Goal: Information Seeking & Learning: Learn about a topic

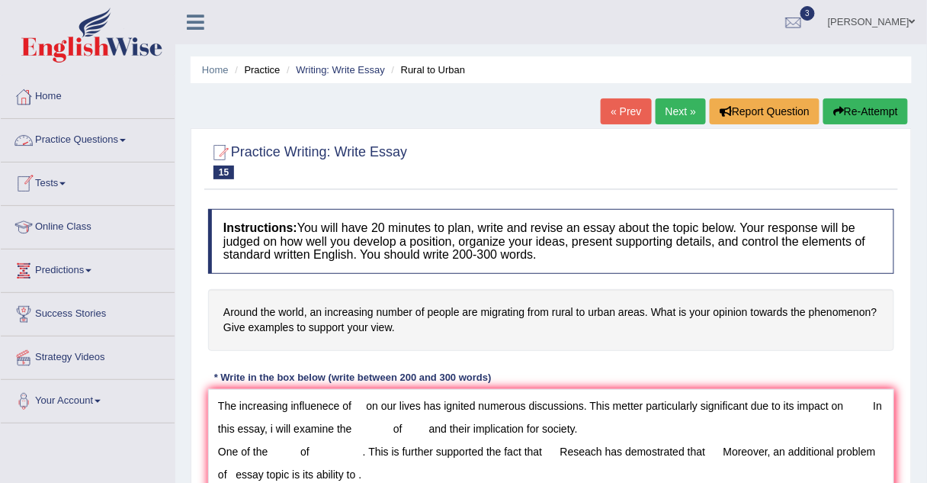
type textarea "The increasing influenece of on our lives has ignited numerous discussions. Thi…"
click at [65, 142] on link "Practice Questions" at bounding box center [88, 138] width 174 height 38
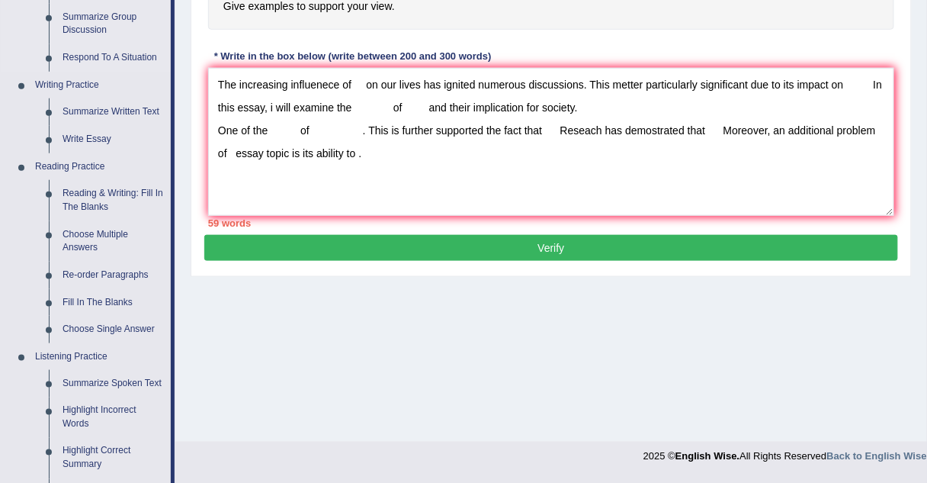
scroll to position [323, 0]
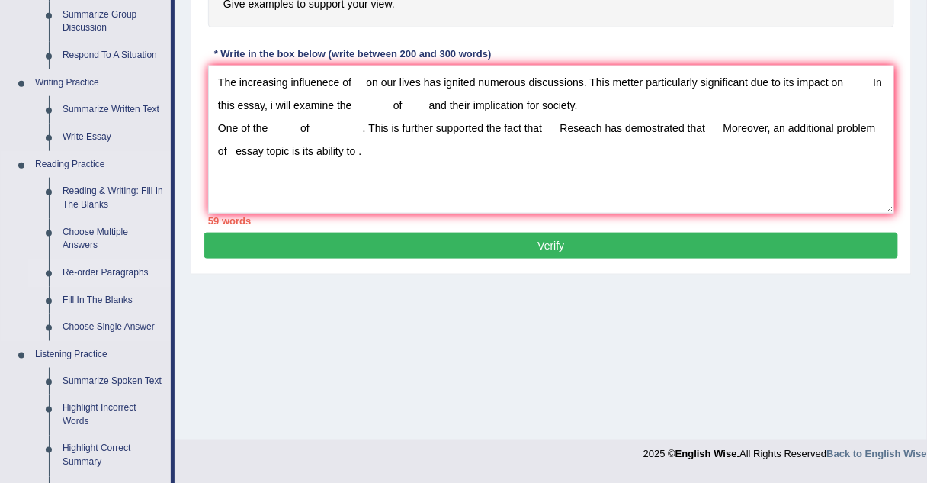
click at [98, 272] on link "Re-order Paragraphs" at bounding box center [113, 272] width 115 height 27
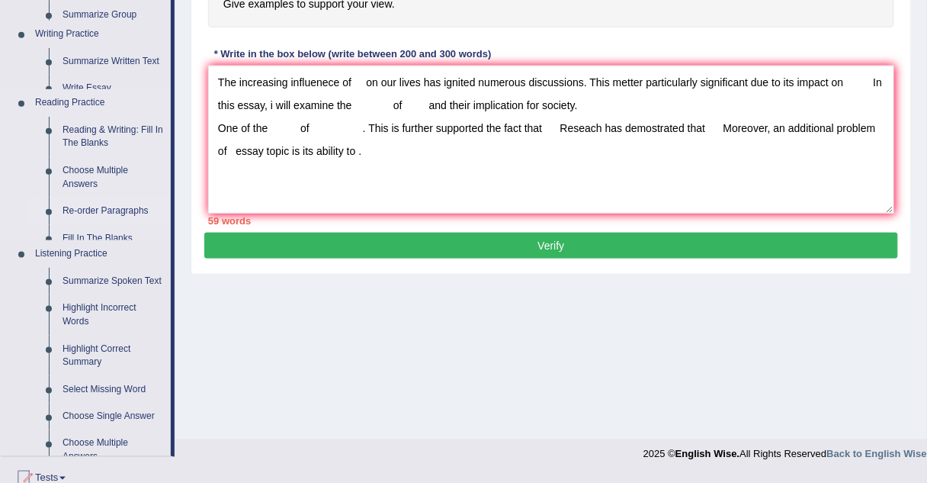
scroll to position [258, 0]
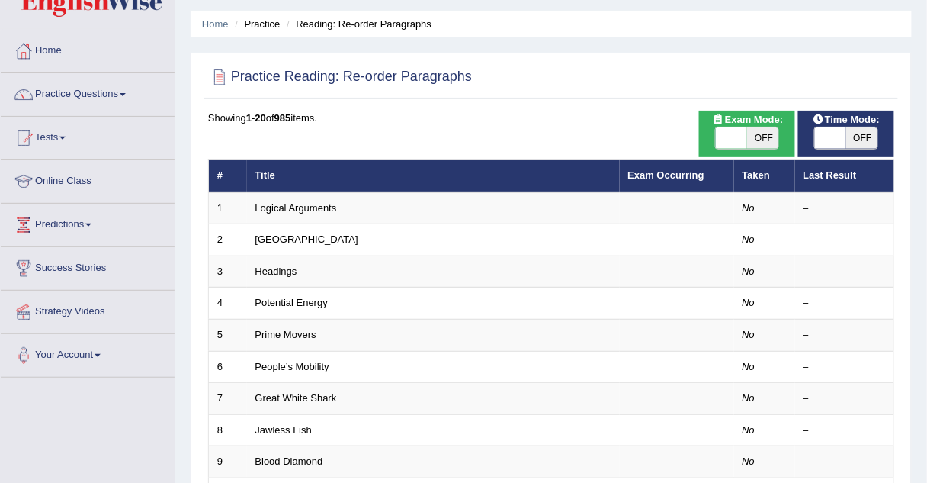
scroll to position [47, 0]
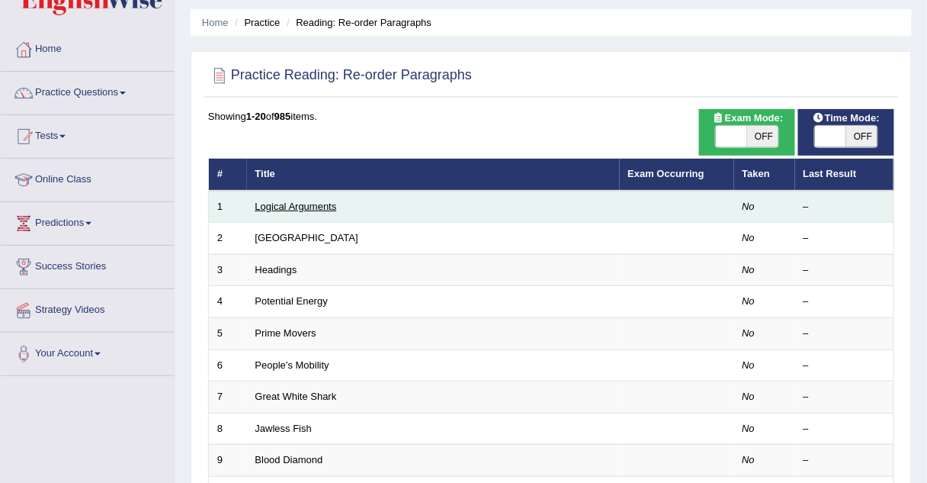
click at [265, 201] on link "Logical Arguments" at bounding box center [296, 205] width 82 height 11
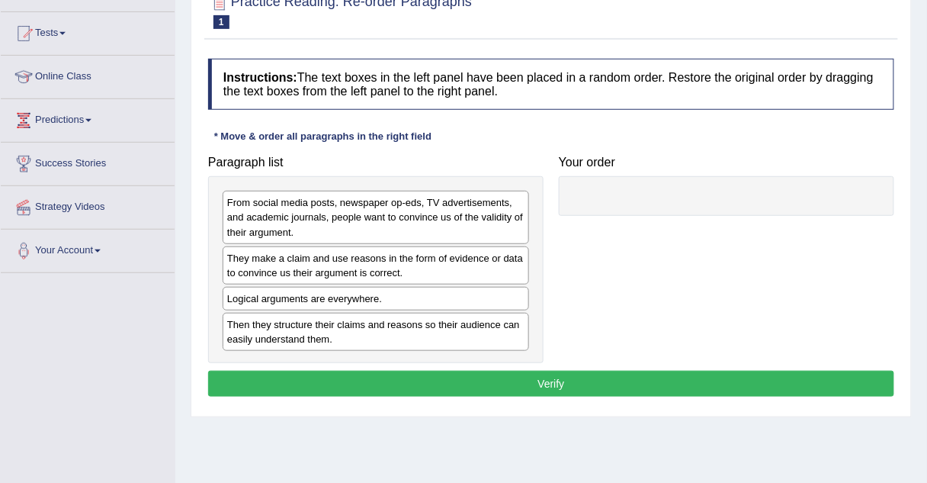
scroll to position [152, 0]
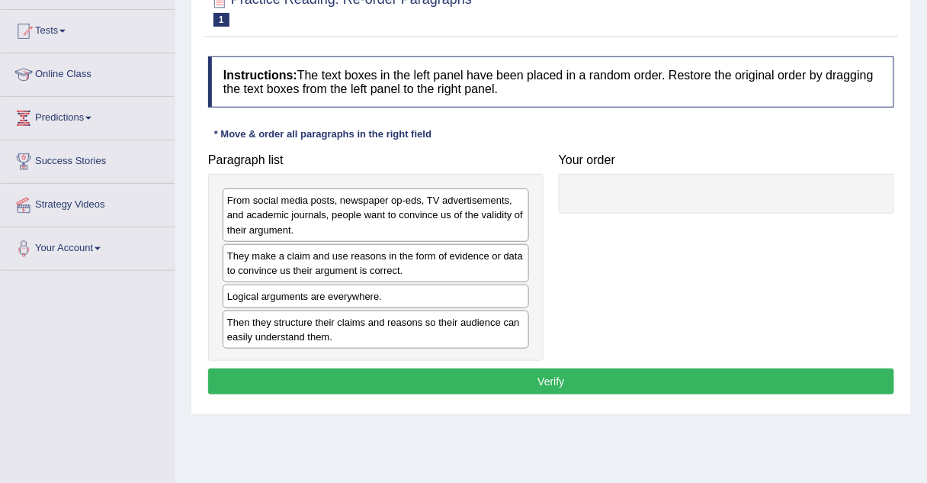
click at [298, 289] on div "Logical arguments are everywhere." at bounding box center [376, 296] width 306 height 24
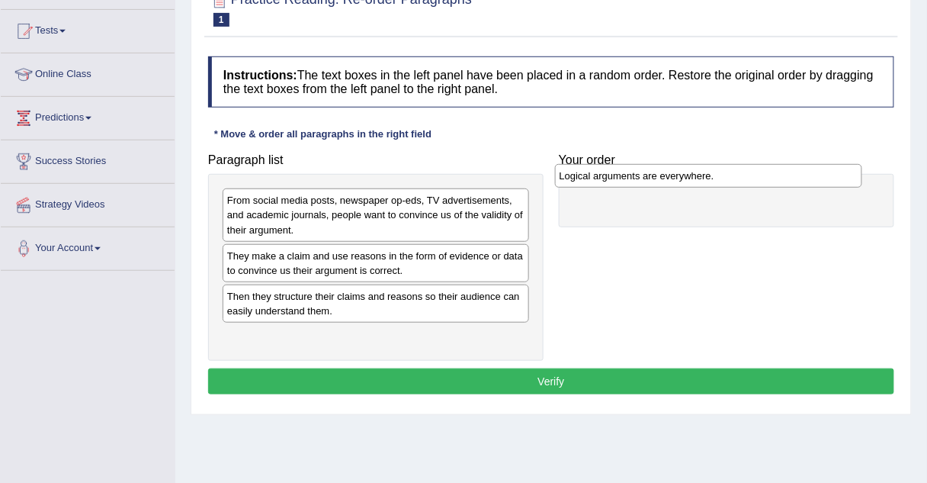
drag, startPoint x: 298, startPoint y: 289, endPoint x: 630, endPoint y: 170, distance: 353.0
click at [630, 170] on div "Logical arguments are everywhere." at bounding box center [708, 175] width 307 height 23
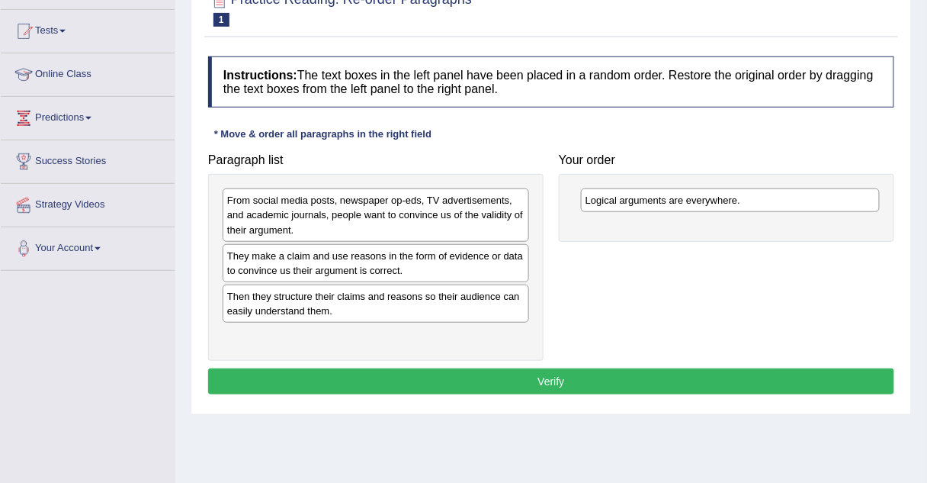
click at [379, 227] on div "From social media posts, newspaper op-eds, TV advertisements, and academic jour…" at bounding box center [376, 214] width 306 height 53
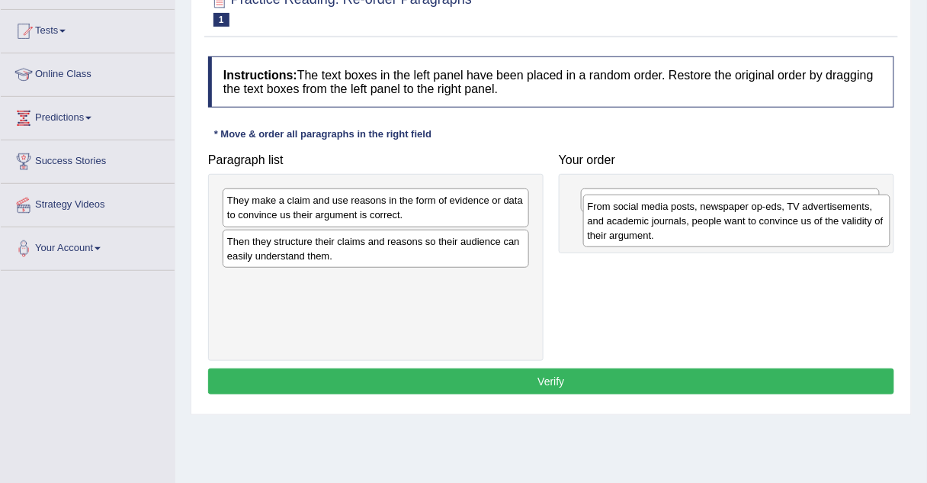
drag, startPoint x: 379, startPoint y: 227, endPoint x: 739, endPoint y: 234, distance: 360.6
click at [739, 234] on div "From social media posts, newspaper op-eds, TV advertisements, and academic jour…" at bounding box center [736, 220] width 307 height 53
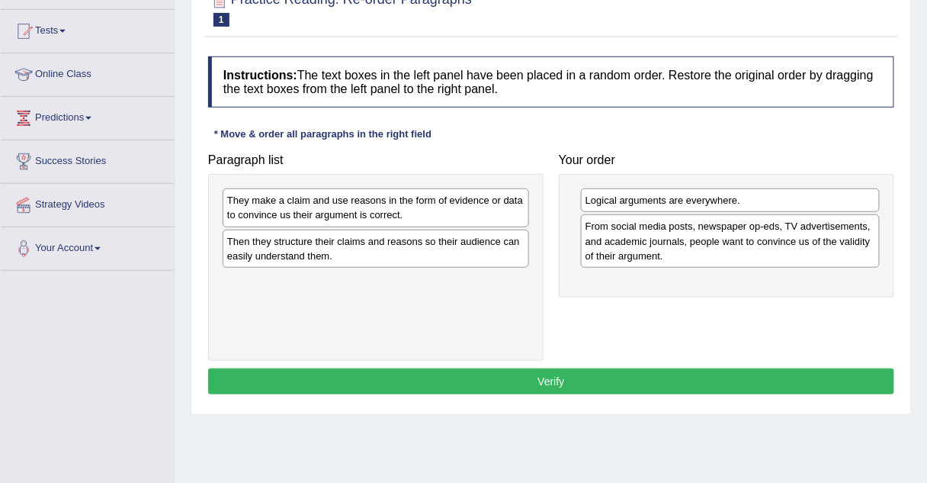
click at [412, 213] on div "They make a claim and use reasons in the form of evidence or data to convince u…" at bounding box center [376, 207] width 306 height 38
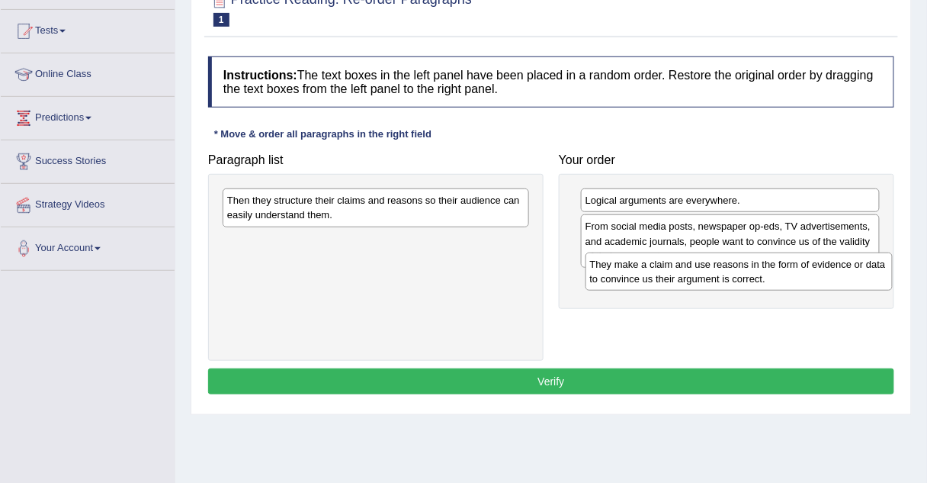
drag, startPoint x: 412, startPoint y: 213, endPoint x: 774, endPoint y: 277, distance: 368.4
click at [774, 277] on div "They make a claim and use reasons in the form of evidence or data to convince u…" at bounding box center [738, 271] width 307 height 38
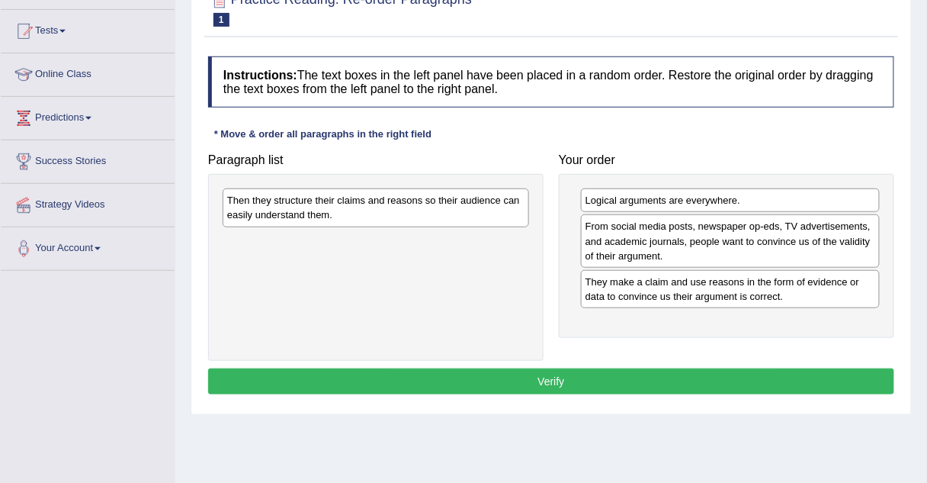
click at [411, 205] on div "Then they structure their claims and reasons so their audience can easily under…" at bounding box center [376, 207] width 306 height 38
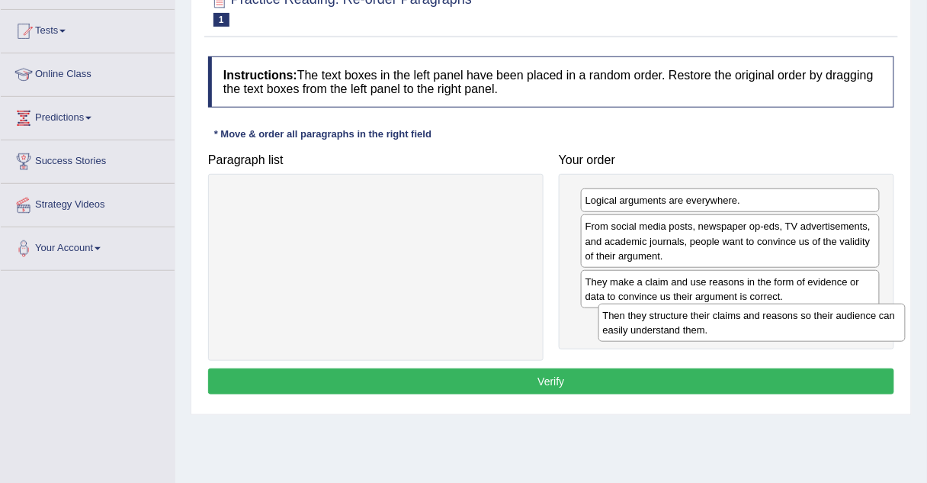
drag, startPoint x: 411, startPoint y: 205, endPoint x: 786, endPoint y: 320, distance: 392.3
click at [786, 320] on div "Then they structure their claims and reasons so their audience can easily under…" at bounding box center [751, 322] width 307 height 38
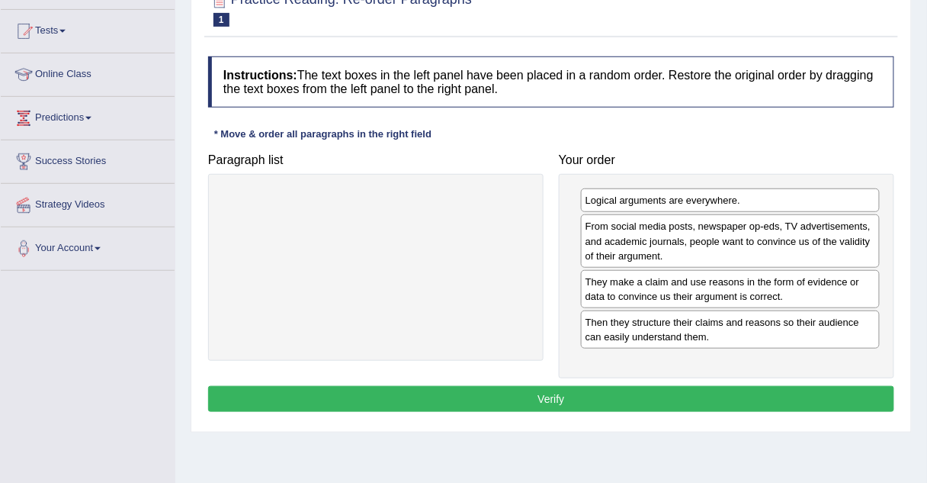
click at [509, 399] on button "Verify" at bounding box center [551, 399] width 686 height 26
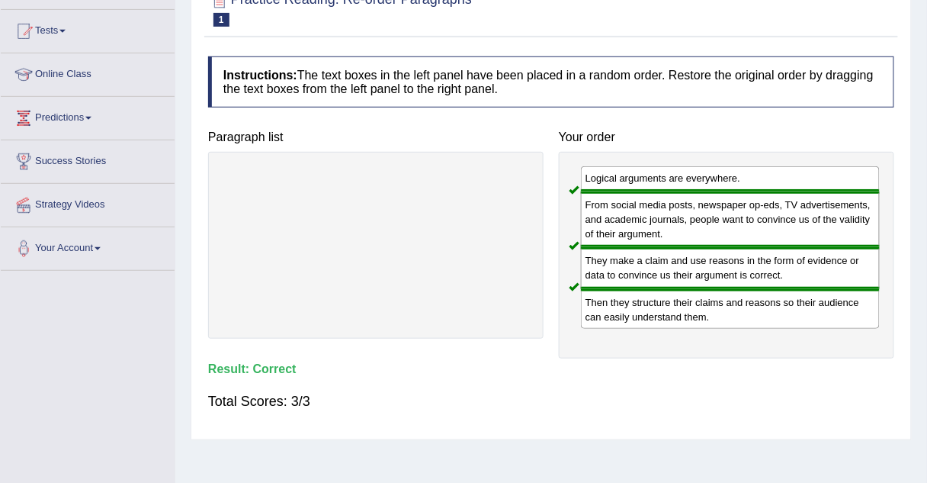
scroll to position [0, 0]
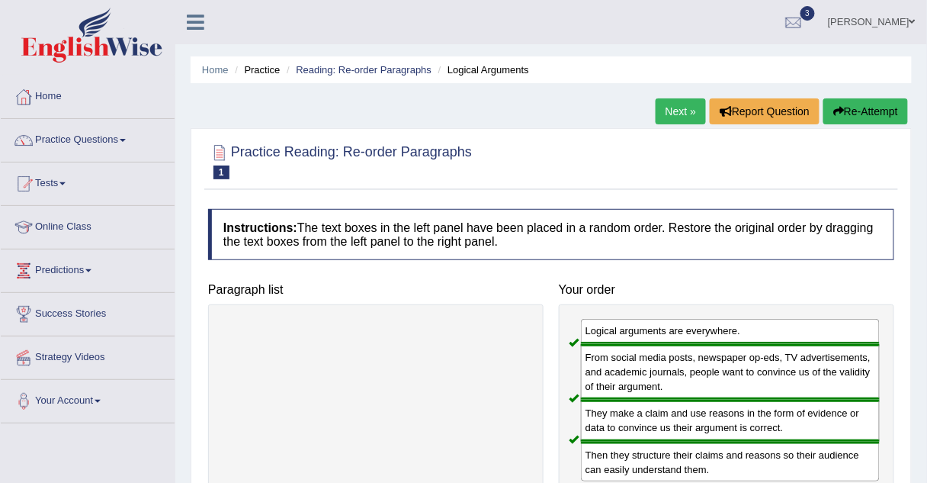
click at [689, 114] on link "Next »" at bounding box center [681, 111] width 50 height 26
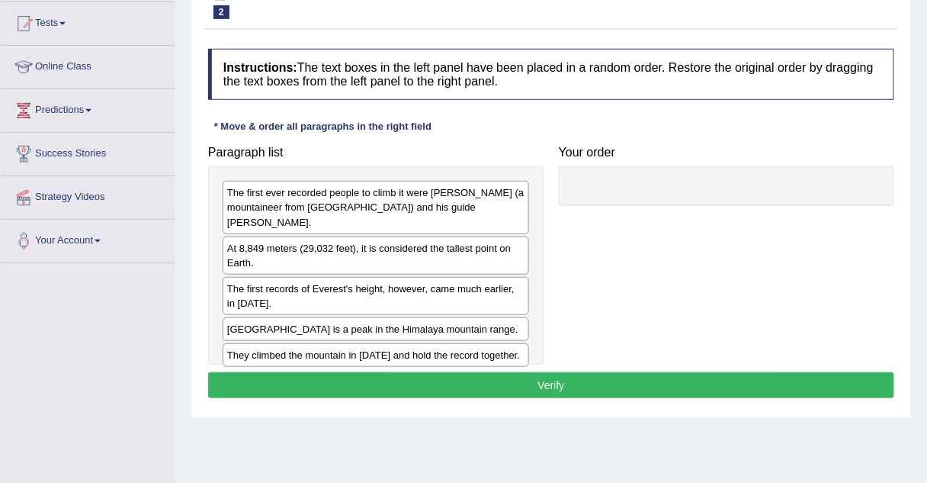
scroll to position [164, 0]
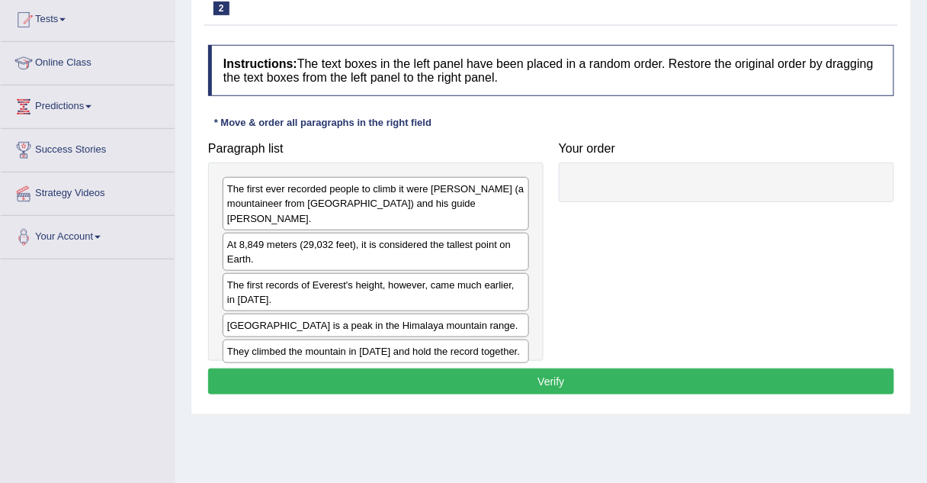
click at [332, 314] on div "Mount Everest is a peak in the Himalaya mountain range." at bounding box center [376, 325] width 306 height 24
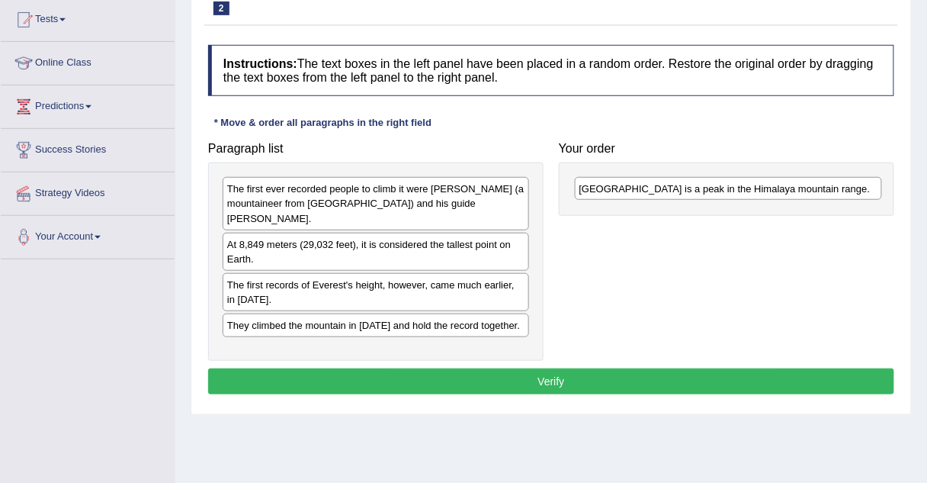
drag, startPoint x: 332, startPoint y: 314, endPoint x: 684, endPoint y: 194, distance: 372.2
click at [684, 194] on div "Mount Everest is a peak in the Himalaya mountain range." at bounding box center [728, 188] width 307 height 23
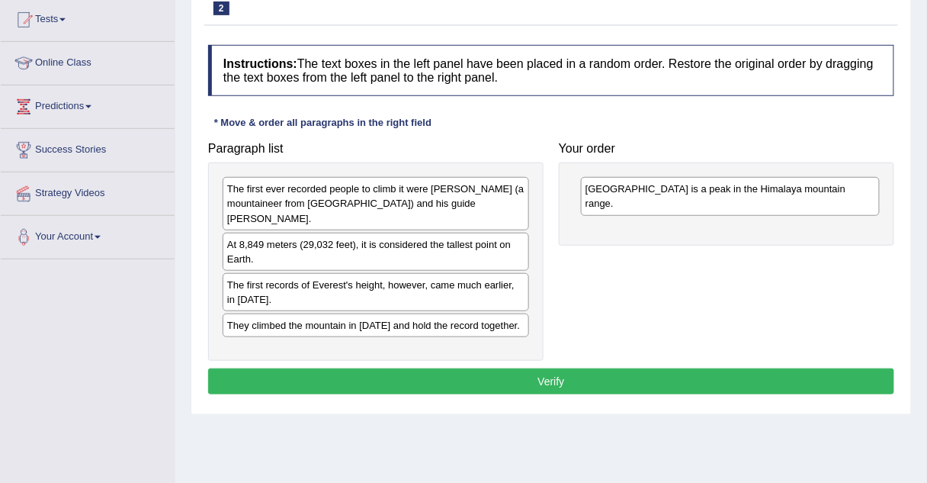
click at [366, 200] on div "The first ever recorded people to climb it were Edmund Hillary (a mountaineer f…" at bounding box center [376, 203] width 306 height 53
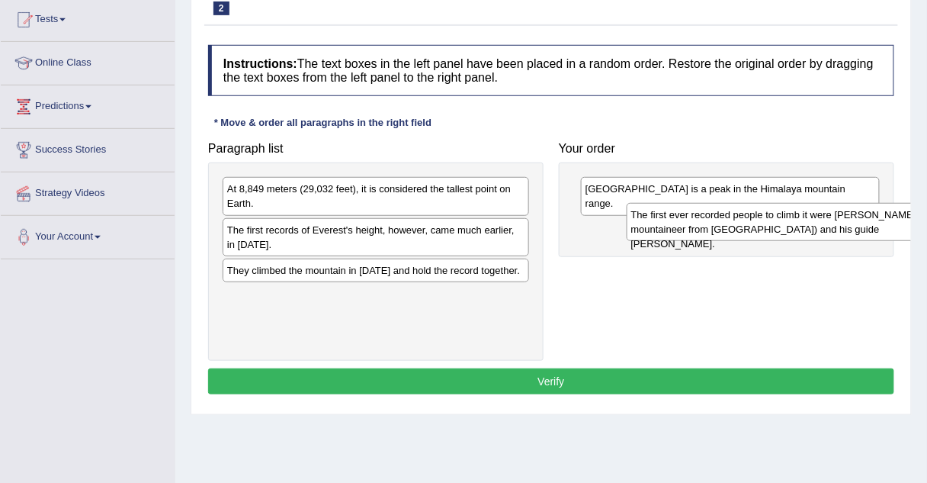
drag, startPoint x: 366, startPoint y: 200, endPoint x: 770, endPoint y: 226, distance: 404.8
click at [770, 226] on div "The first ever recorded people to climb it were Edmund Hillary (a mountaineer f…" at bounding box center [780, 222] width 307 height 38
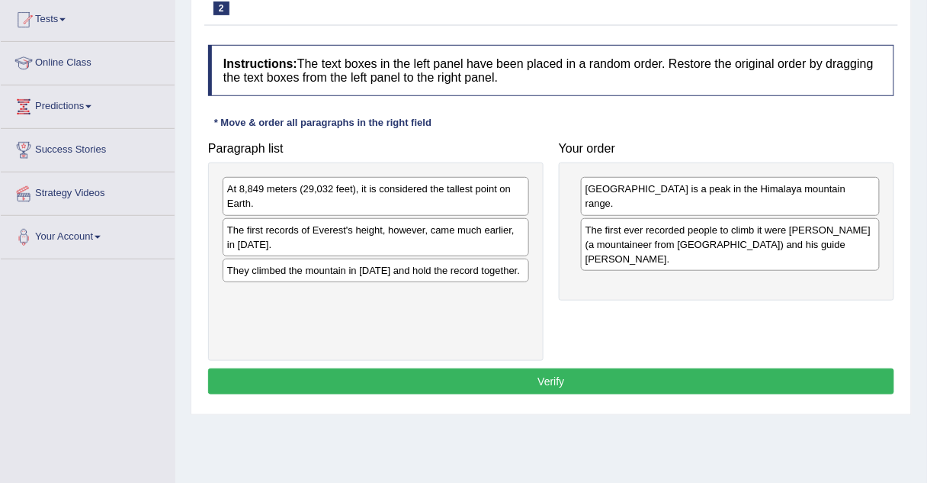
click at [460, 213] on div "At 8,849 meters (29,032 feet), it is considered the tallest point on Earth." at bounding box center [376, 196] width 306 height 38
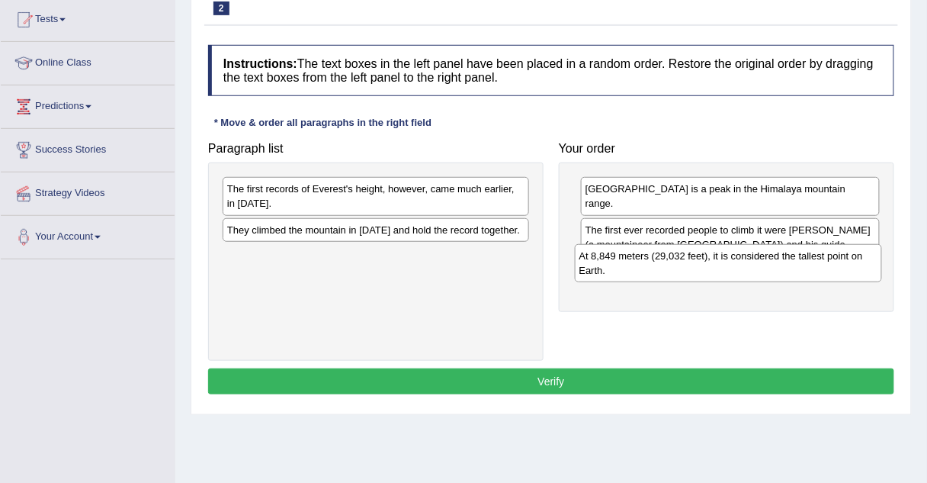
drag, startPoint x: 460, startPoint y: 213, endPoint x: 830, endPoint y: 280, distance: 375.7
click at [830, 280] on div "At 8,849 meters (29,032 feet), it is considered the tallest point on Earth." at bounding box center [728, 263] width 307 height 38
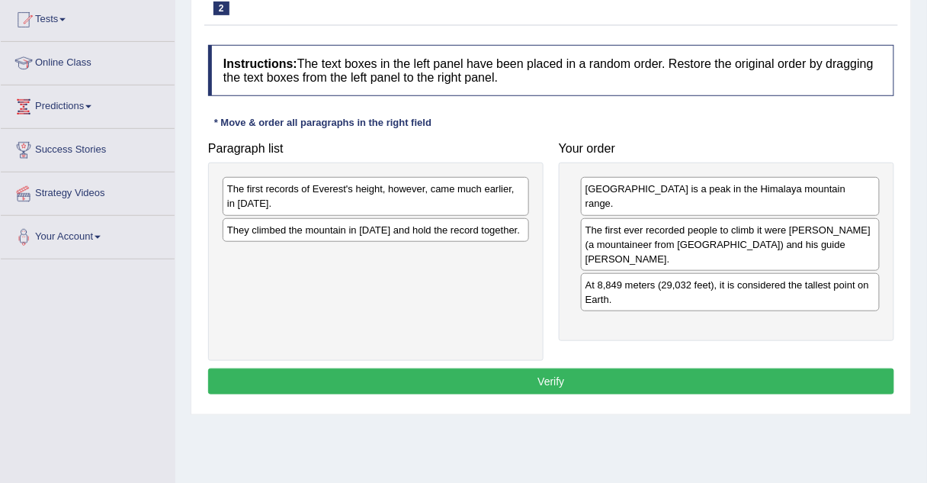
click at [436, 200] on div "The first records of Everest's height, however, came much earlier, in 1856." at bounding box center [376, 196] width 306 height 38
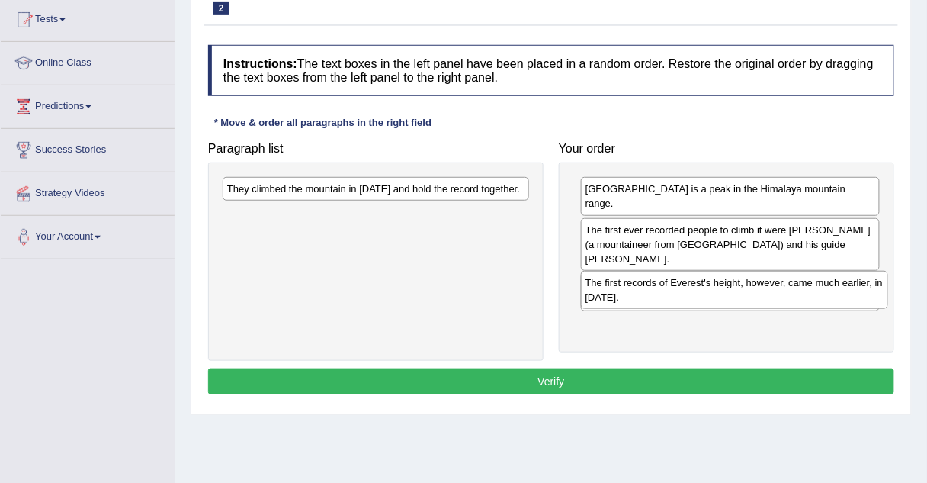
drag, startPoint x: 436, startPoint y: 200, endPoint x: 794, endPoint y: 293, distance: 370.3
click at [794, 293] on div "The first records of Everest's height, however, came much earlier, in 1856." at bounding box center [734, 290] width 307 height 38
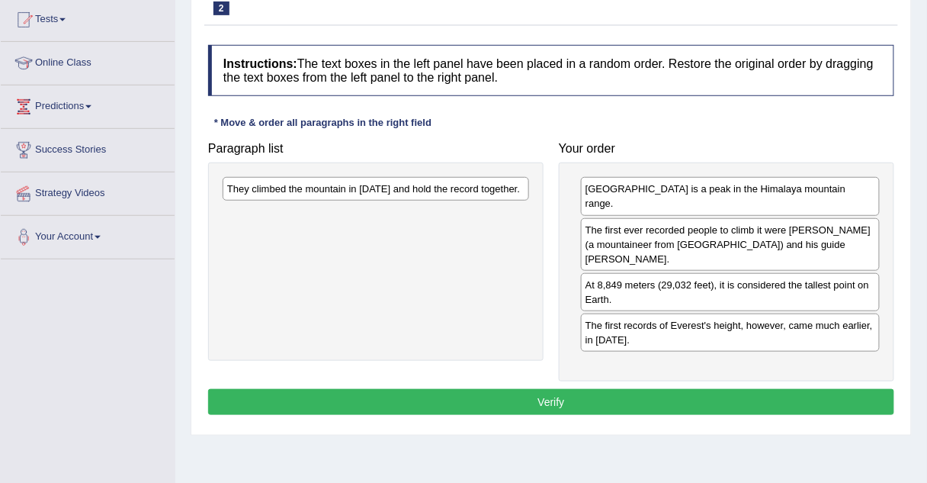
click at [418, 194] on div "They climbed the mountain in 1953 and hold the record together." at bounding box center [376, 189] width 306 height 24
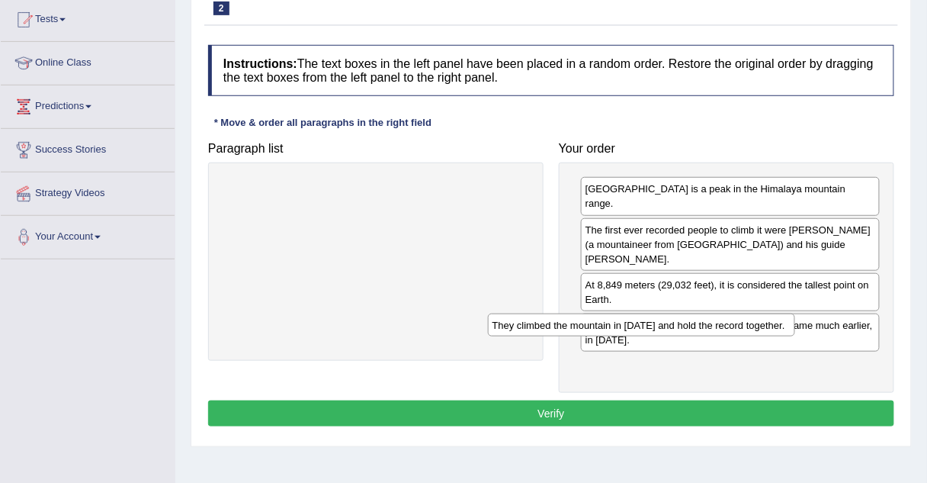
drag, startPoint x: 418, startPoint y: 194, endPoint x: 726, endPoint y: 329, distance: 335.5
click at [726, 329] on div "They climbed the mountain in 1953 and hold the record together." at bounding box center [641, 324] width 307 height 23
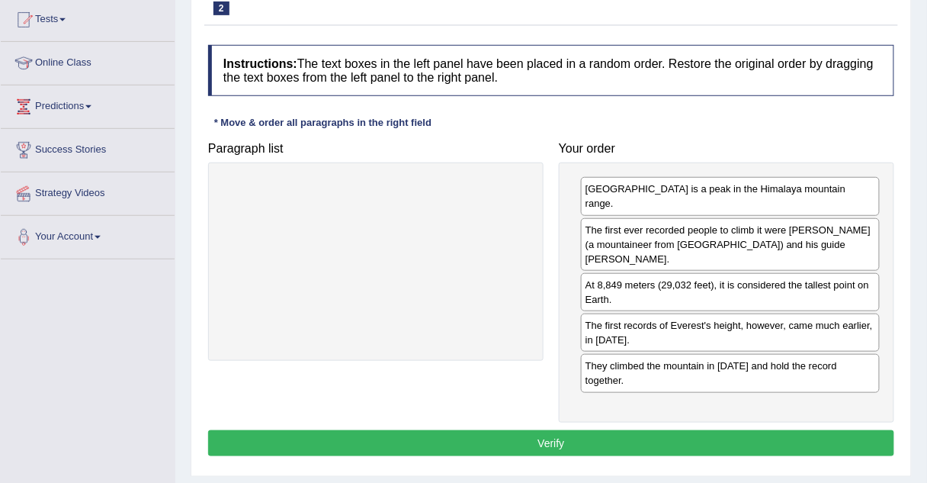
click at [535, 430] on button "Verify" at bounding box center [551, 443] width 686 height 26
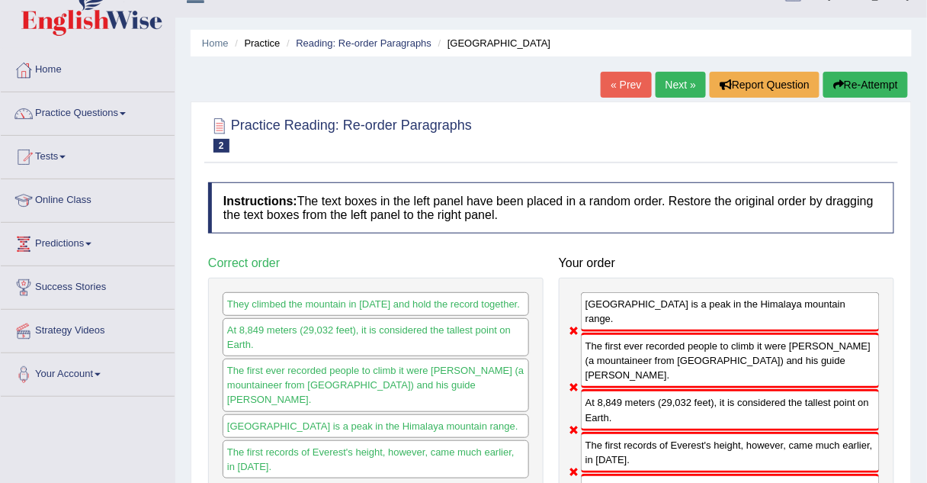
scroll to position [25, 0]
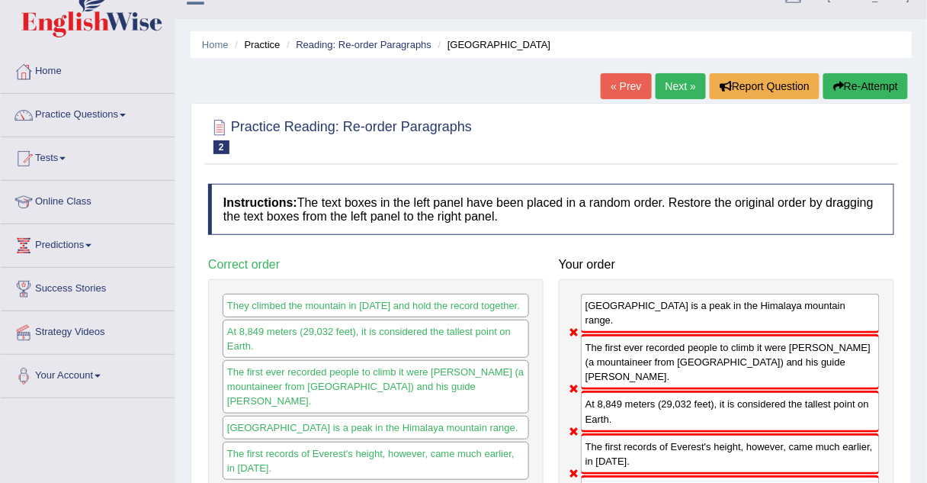
click at [674, 90] on link "Next »" at bounding box center [681, 86] width 50 height 26
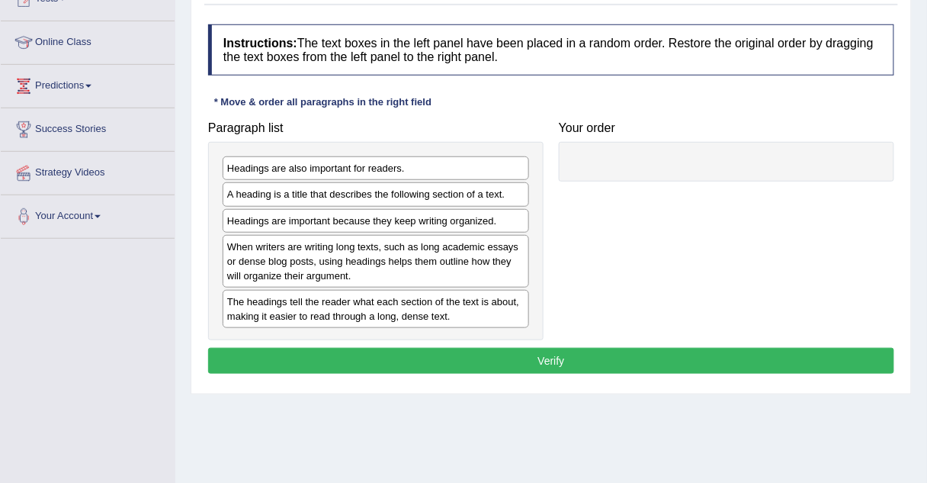
scroll to position [185, 0]
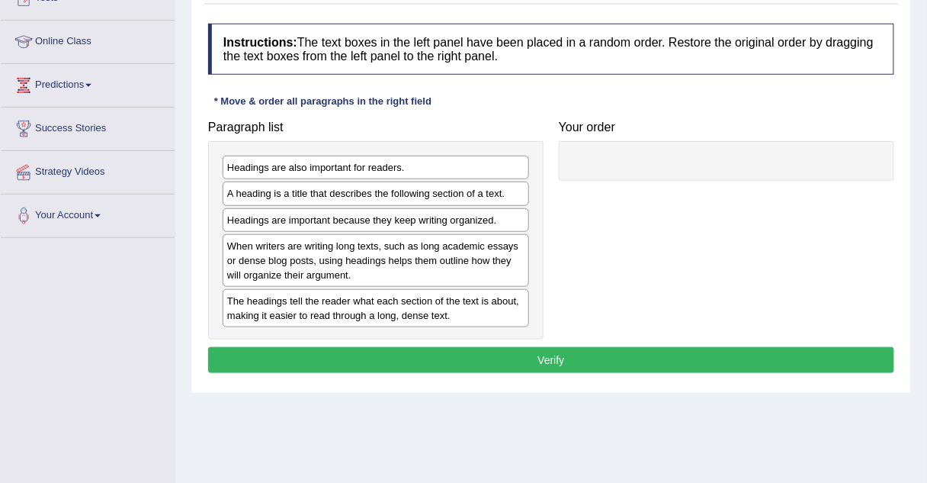
click at [306, 197] on div "A heading is a title that describes the following section of a text." at bounding box center [376, 193] width 306 height 24
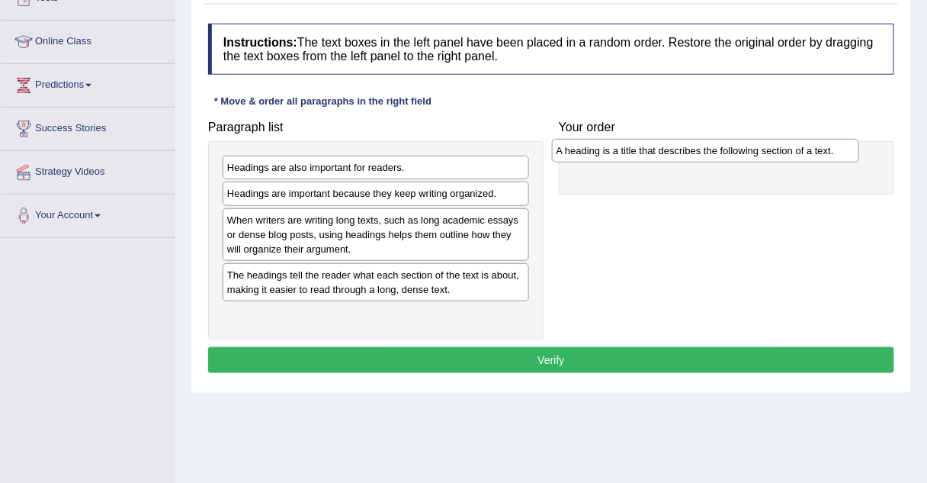
drag, startPoint x: 306, startPoint y: 197, endPoint x: 635, endPoint y: 155, distance: 331.9
click at [635, 155] on div "A heading is a title that describes the following section of a text." at bounding box center [705, 150] width 307 height 23
click at [323, 279] on div "The headings tell the reader what each section of the text is about, making it …" at bounding box center [376, 282] width 306 height 38
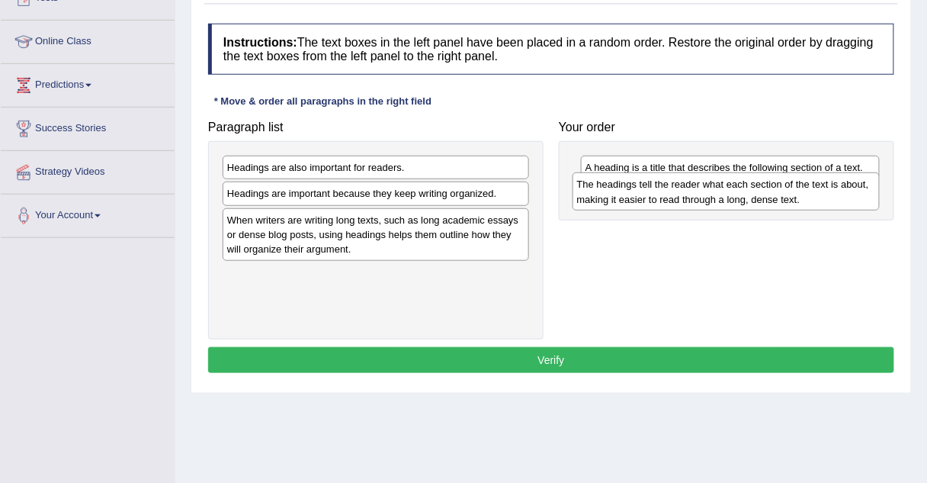
drag, startPoint x: 323, startPoint y: 279, endPoint x: 670, endPoint y: 192, distance: 357.5
click at [670, 192] on div "The headings tell the reader what each section of the text is about, making it …" at bounding box center [725, 191] width 307 height 38
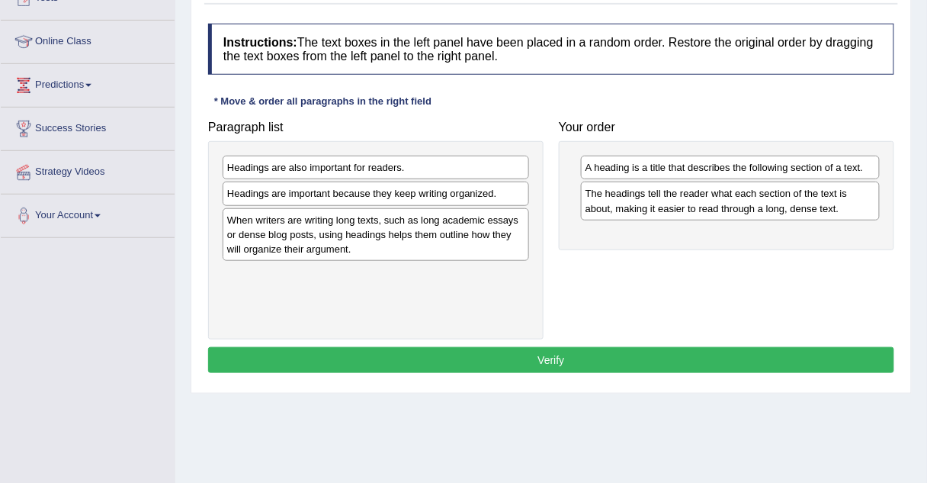
click at [371, 194] on div "Headings are important because they keep writing organized." at bounding box center [376, 193] width 306 height 24
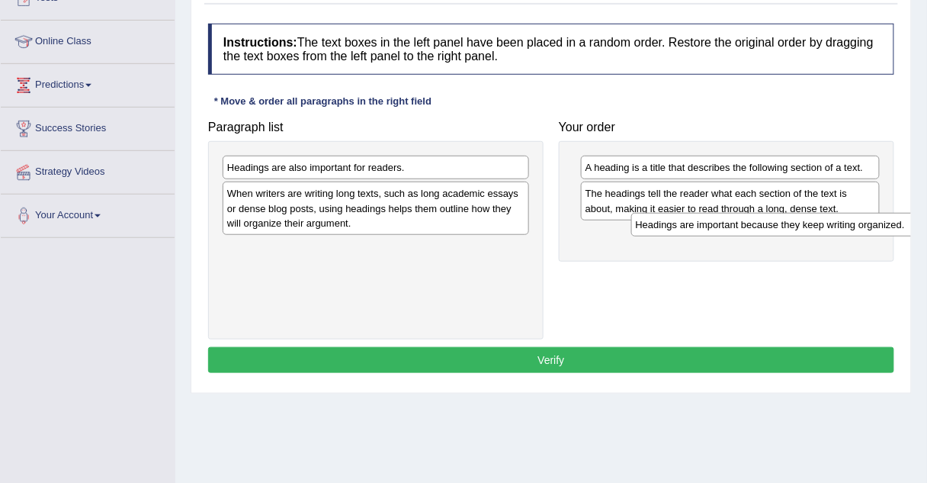
drag, startPoint x: 371, startPoint y: 194, endPoint x: 796, endPoint y: 226, distance: 425.7
click at [796, 226] on div "Headings are important because they keep writing organized." at bounding box center [784, 224] width 307 height 23
click at [390, 212] on div "When writers are writing long texts, such as long academic essays or dense blog…" at bounding box center [376, 207] width 306 height 53
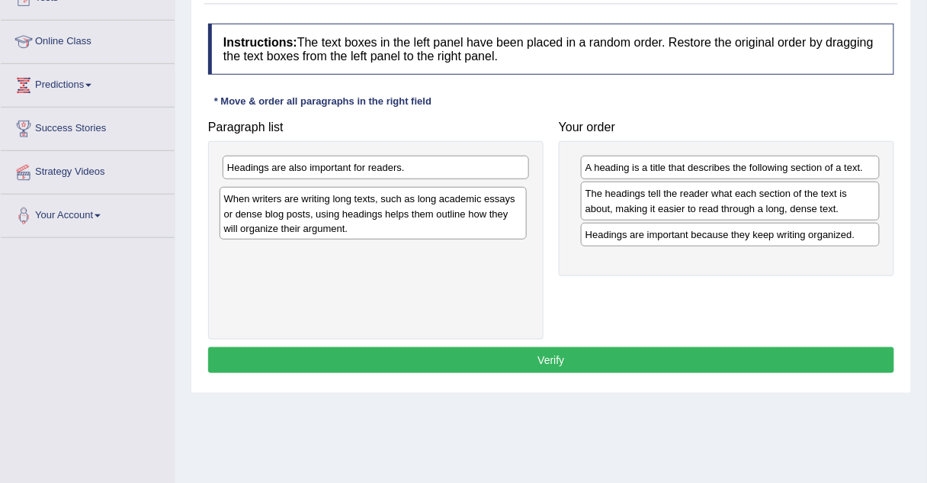
click at [388, 219] on div "When writers are writing long texts, such as long academic essays or dense blog…" at bounding box center [373, 213] width 307 height 53
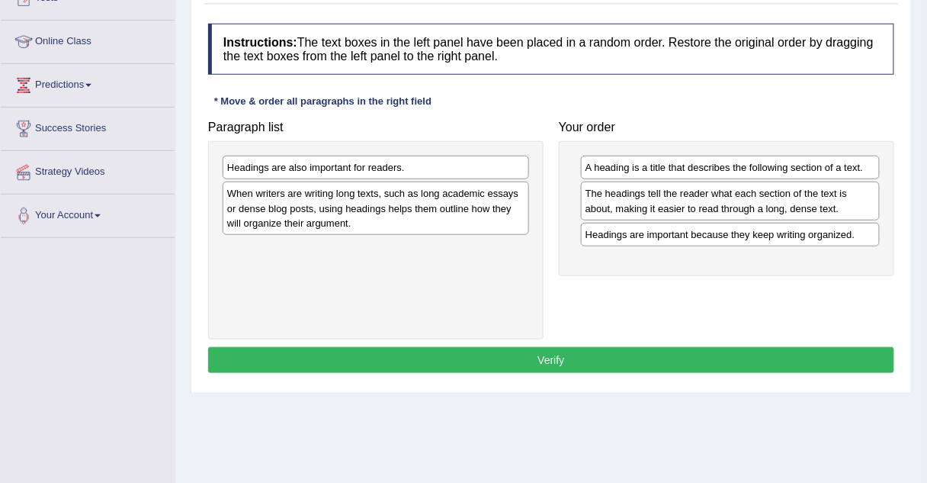
click at [348, 166] on div "Headings are also important for readers." at bounding box center [376, 167] width 306 height 24
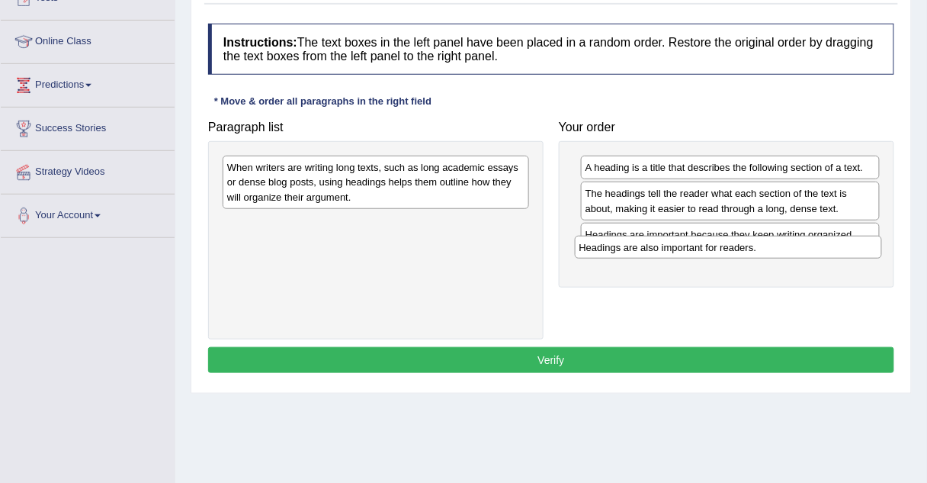
drag, startPoint x: 348, startPoint y: 166, endPoint x: 715, endPoint y: 245, distance: 375.0
click at [715, 245] on div "Headings are also important for readers." at bounding box center [728, 247] width 307 height 23
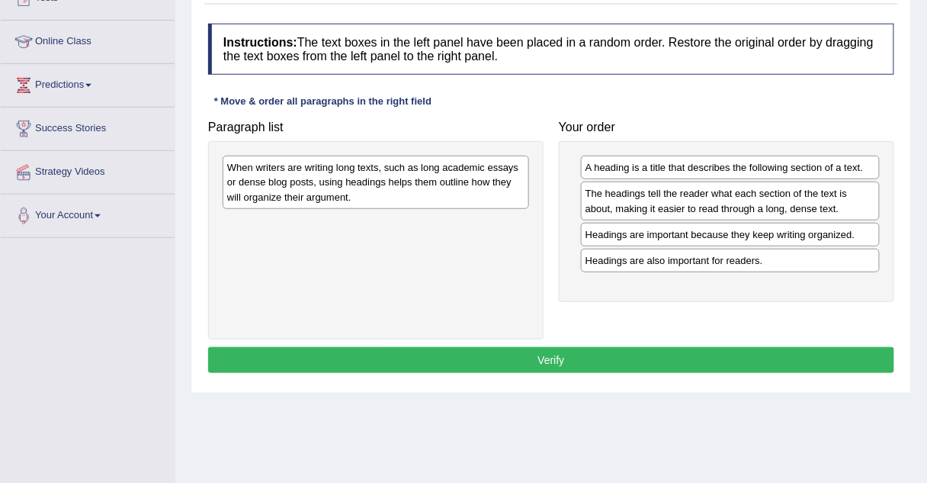
click at [668, 190] on div "The headings tell the reader what each section of the text is about, making it …" at bounding box center [730, 200] width 299 height 38
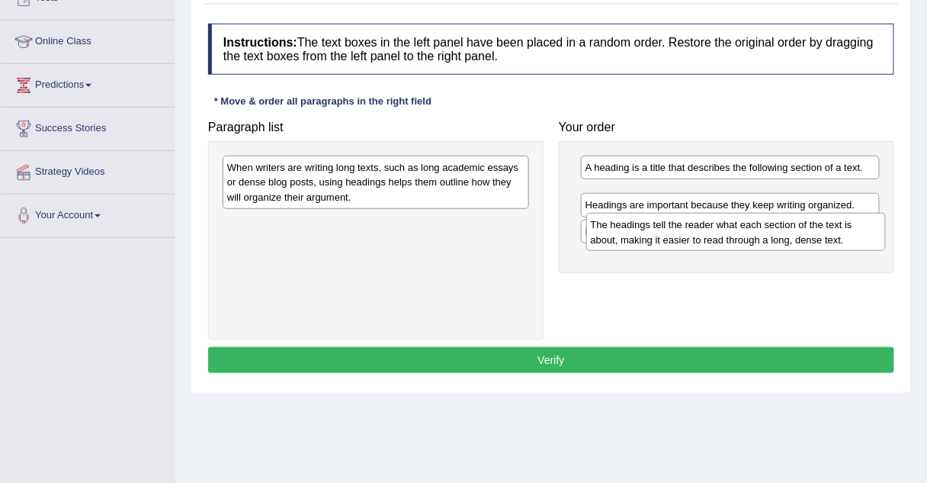
drag, startPoint x: 668, startPoint y: 190, endPoint x: 673, endPoint y: 222, distance: 32.5
click at [673, 222] on div "The headings tell the reader what each section of the text is about, making it …" at bounding box center [736, 232] width 300 height 38
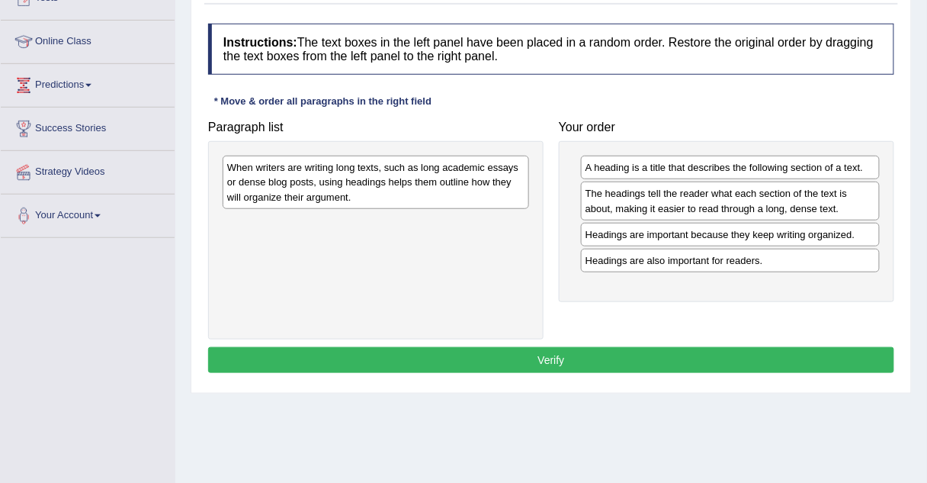
click at [670, 233] on div "Headings are important because they keep writing organized." at bounding box center [730, 235] width 299 height 24
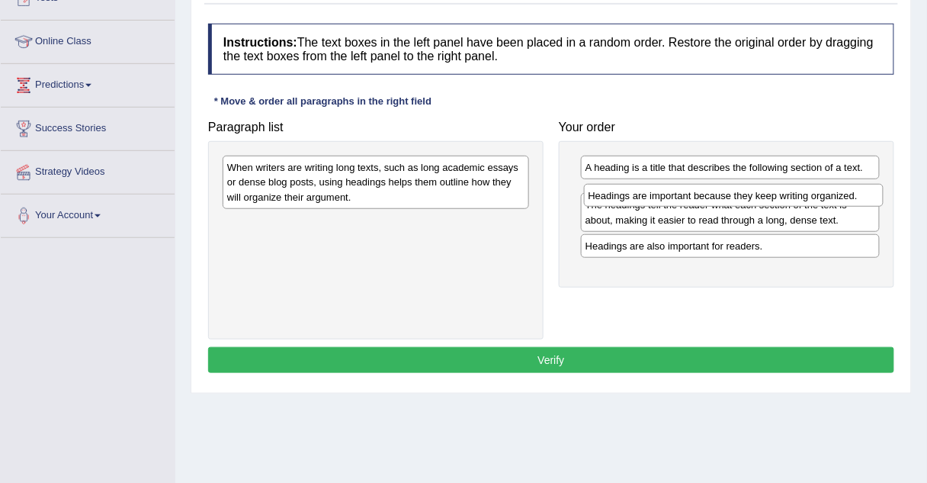
drag, startPoint x: 670, startPoint y: 233, endPoint x: 673, endPoint y: 196, distance: 37.5
click at [673, 196] on div "Headings are important because they keep writing organized." at bounding box center [734, 195] width 300 height 23
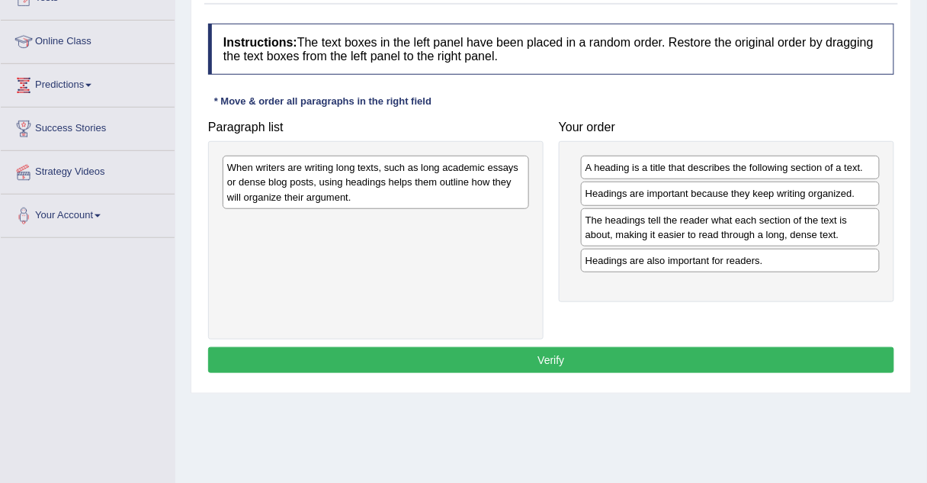
click at [502, 173] on div "When writers are writing long texts, such as long academic essays or dense blog…" at bounding box center [376, 181] width 306 height 53
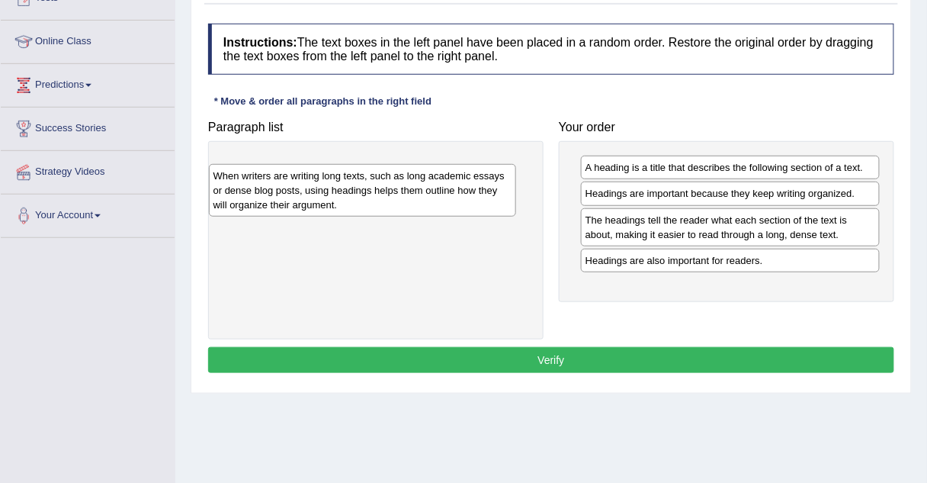
drag, startPoint x: 502, startPoint y: 173, endPoint x: 476, endPoint y: 167, distance: 26.6
click at [476, 167] on div "When writers are writing long texts, such as long academic essays or dense blog…" at bounding box center [362, 190] width 307 height 53
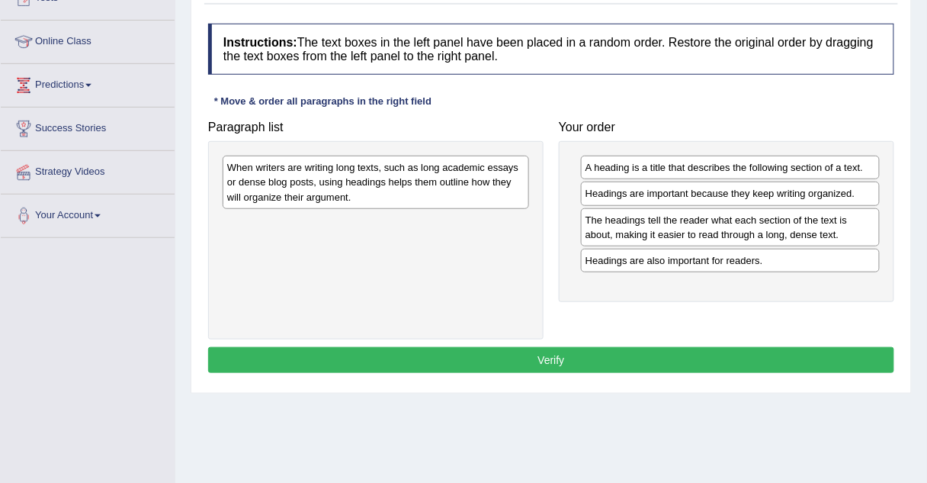
click at [627, 219] on div "The headings tell the reader what each section of the text is about, making it …" at bounding box center [730, 227] width 299 height 38
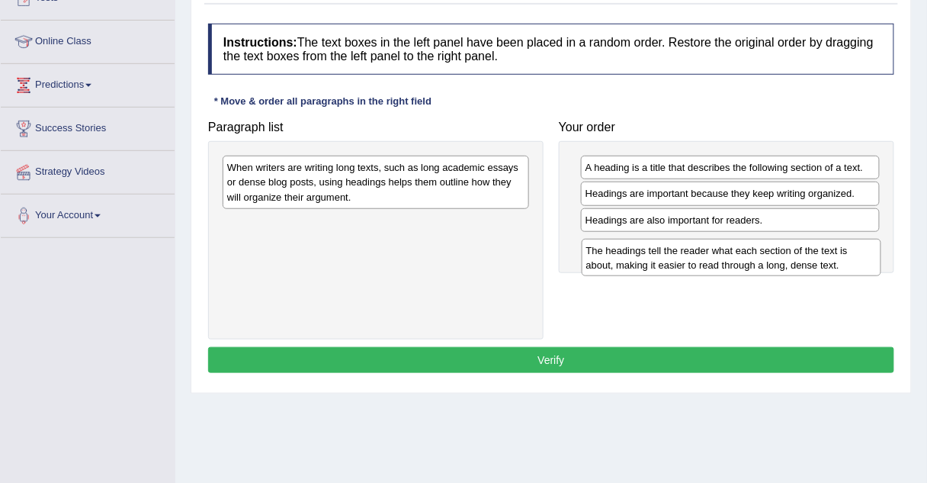
drag, startPoint x: 627, startPoint y: 219, endPoint x: 628, endPoint y: 252, distance: 32.8
click at [628, 252] on div "The headings tell the reader what each section of the text is about, making it …" at bounding box center [732, 258] width 300 height 38
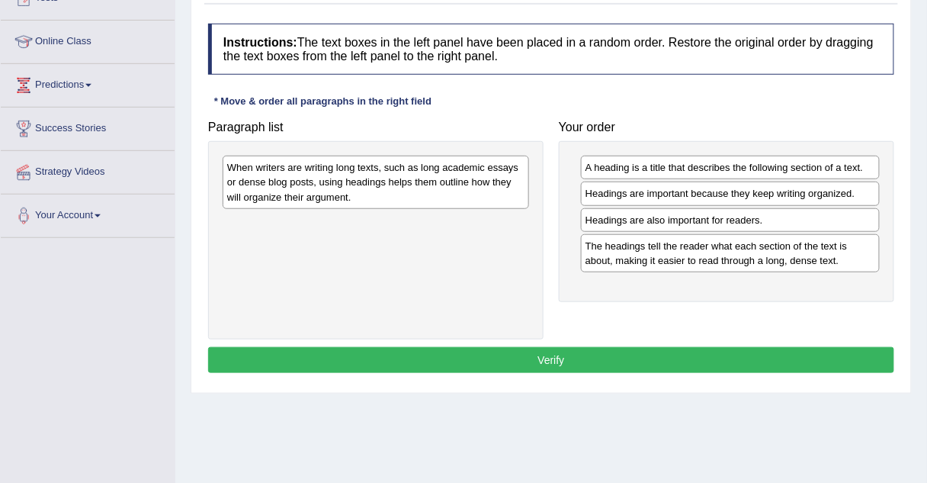
click at [417, 182] on div "When writers are writing long texts, such as long academic essays or dense blog…" at bounding box center [376, 181] width 306 height 53
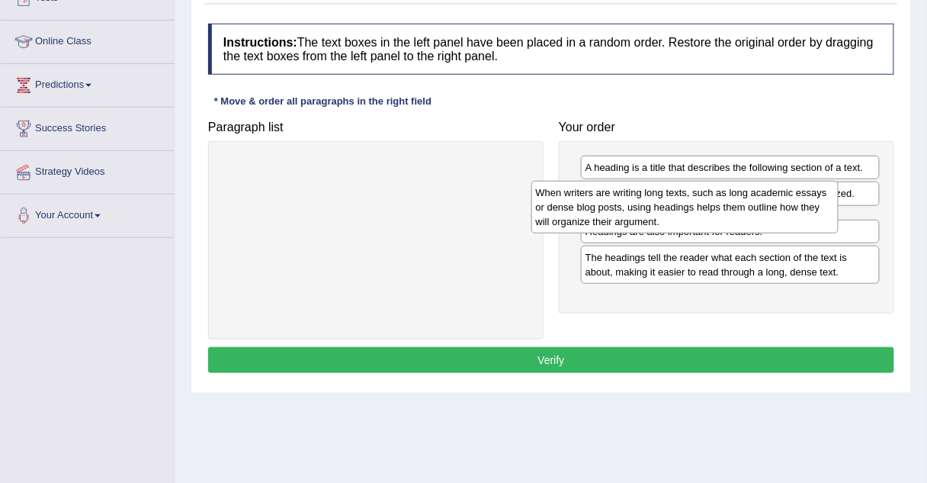
drag, startPoint x: 417, startPoint y: 182, endPoint x: 743, endPoint y: 208, distance: 327.3
click at [743, 208] on div "When writers are writing long texts, such as long academic essays or dense blog…" at bounding box center [684, 207] width 307 height 53
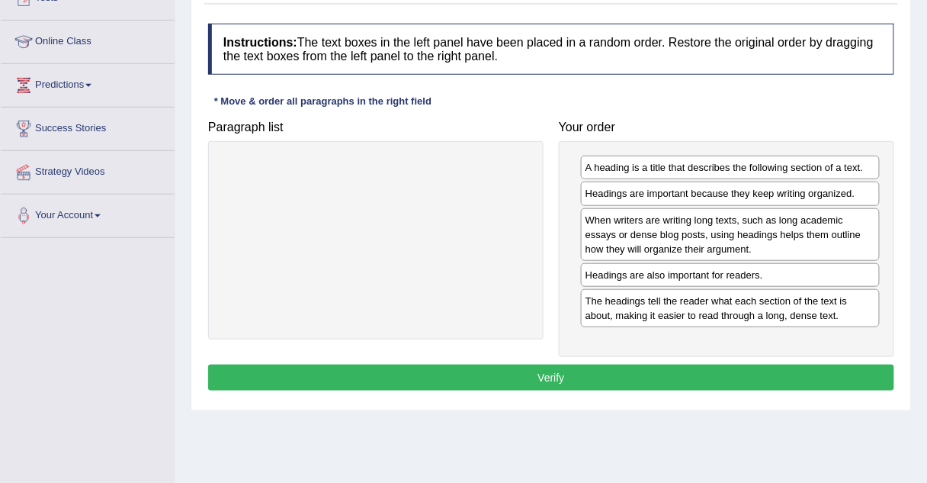
click at [520, 364] on button "Verify" at bounding box center [551, 377] width 686 height 26
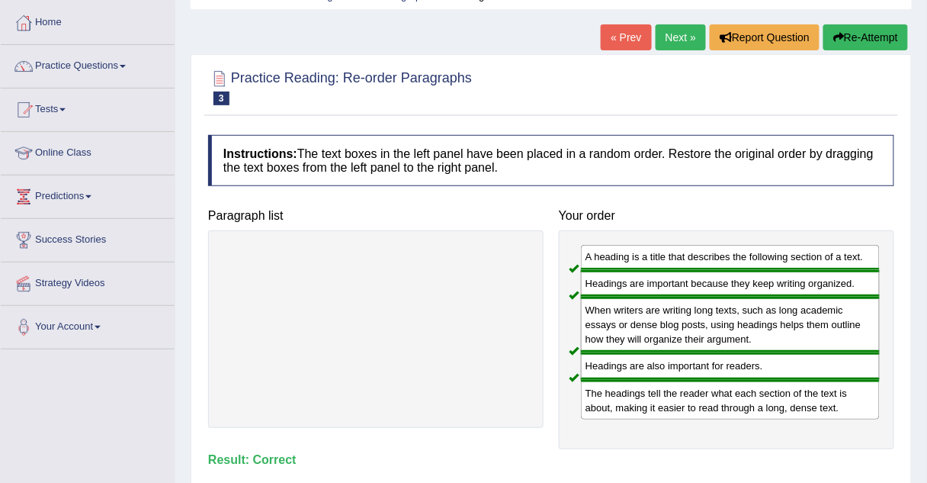
scroll to position [63, 0]
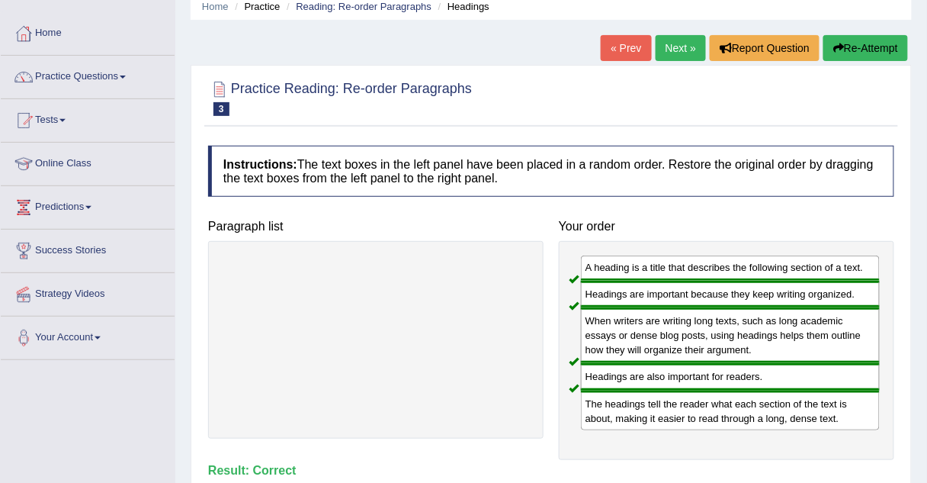
click at [675, 46] on link "Next »" at bounding box center [681, 48] width 50 height 26
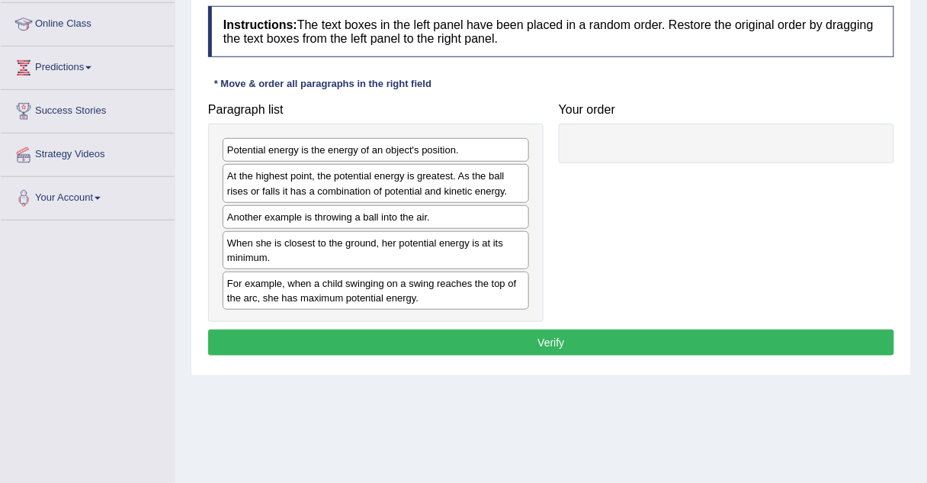
scroll to position [202, 0]
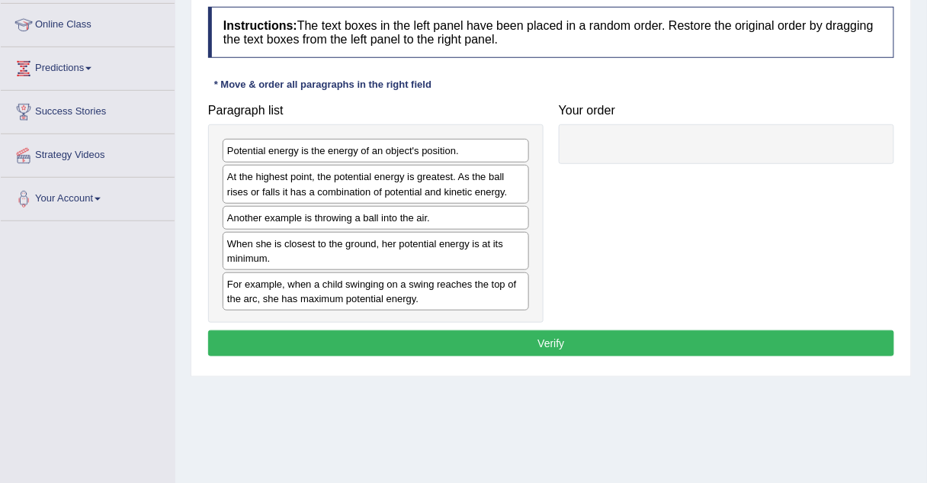
click at [295, 150] on div "Potential energy is the energy of an object's position." at bounding box center [376, 151] width 306 height 24
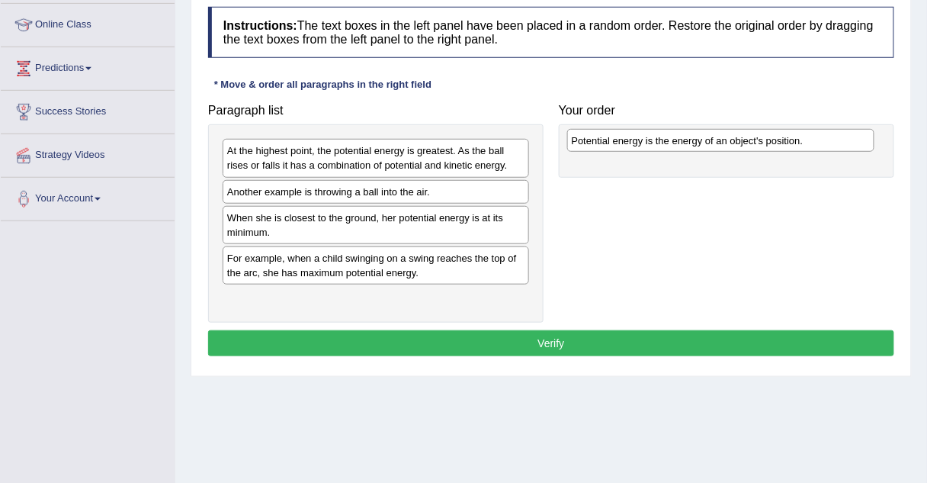
drag, startPoint x: 295, startPoint y: 150, endPoint x: 647, endPoint y: 139, distance: 352.3
click at [647, 139] on div "Potential energy is the energy of an object's position." at bounding box center [720, 140] width 307 height 23
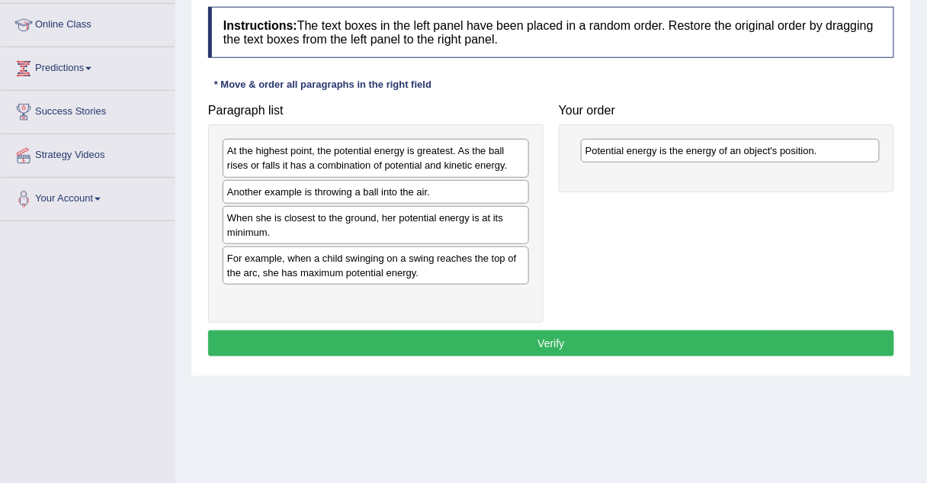
click at [341, 158] on div "At the highest point, the potential energy is greatest. As the ball rises or fa…" at bounding box center [376, 158] width 306 height 38
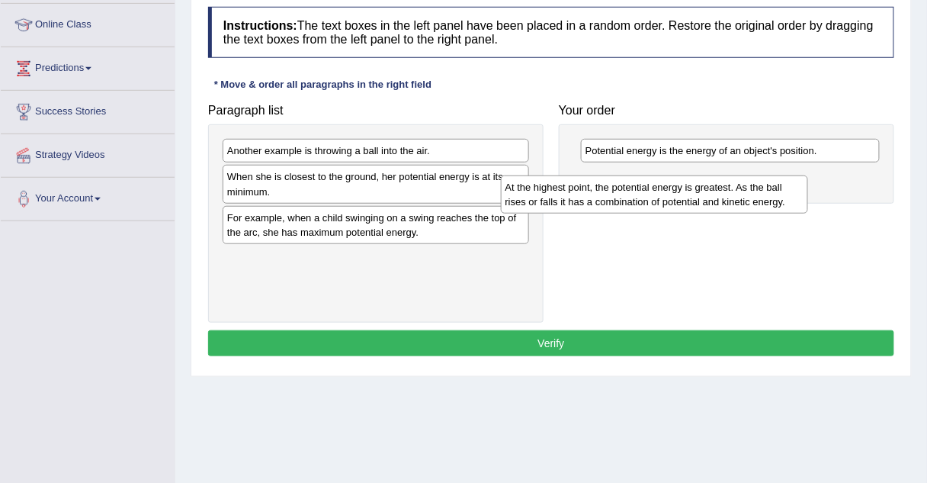
drag, startPoint x: 341, startPoint y: 158, endPoint x: 634, endPoint y: 189, distance: 294.4
click at [634, 189] on div "At the highest point, the potential energy is greatest. As the ball rises or fa…" at bounding box center [654, 194] width 307 height 38
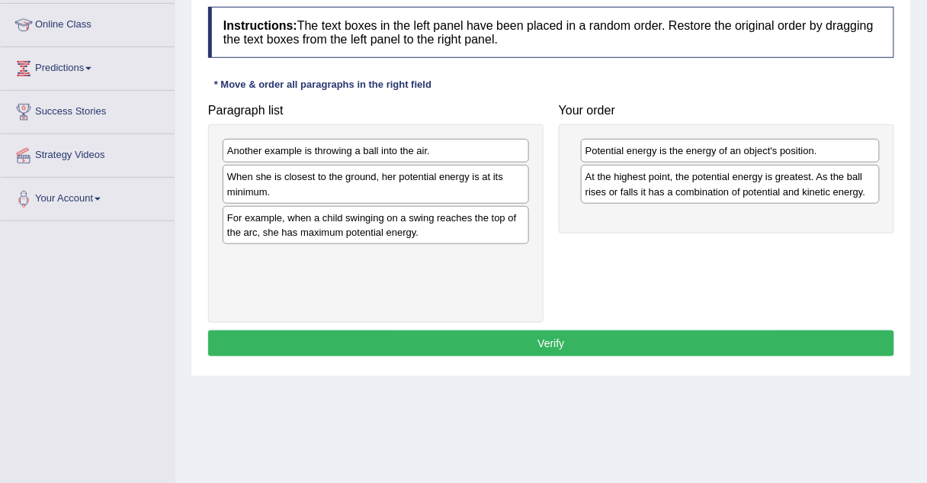
click at [374, 181] on div "When she is closest to the ground, her potential energy is at its minimum." at bounding box center [376, 184] width 306 height 38
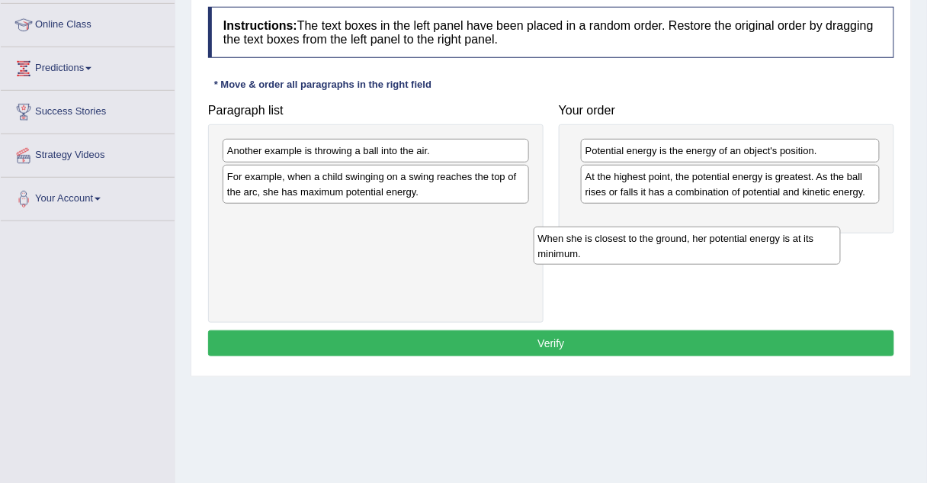
drag, startPoint x: 374, startPoint y: 181, endPoint x: 720, endPoint y: 233, distance: 350.0
click at [720, 233] on div "When she is closest to the ground, her potential energy is at its minimum." at bounding box center [687, 245] width 307 height 38
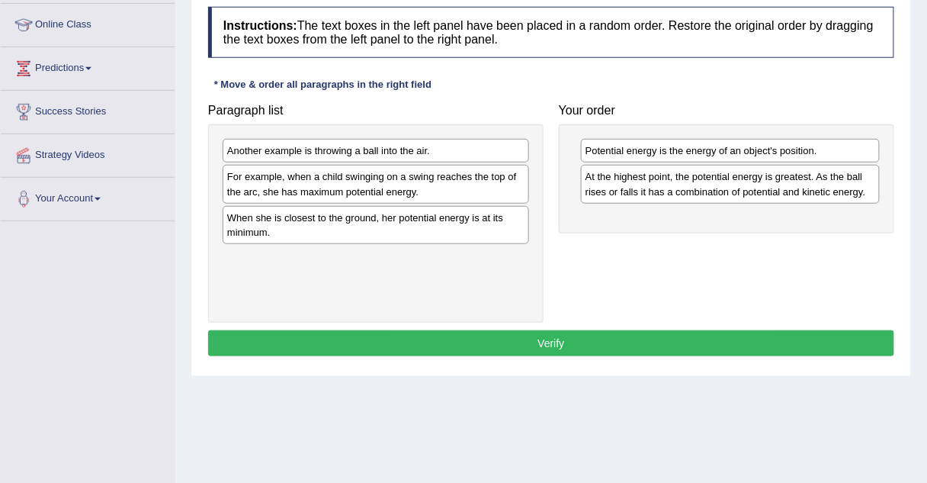
click at [288, 149] on div "Another example is throwing a ball into the air." at bounding box center [376, 151] width 306 height 24
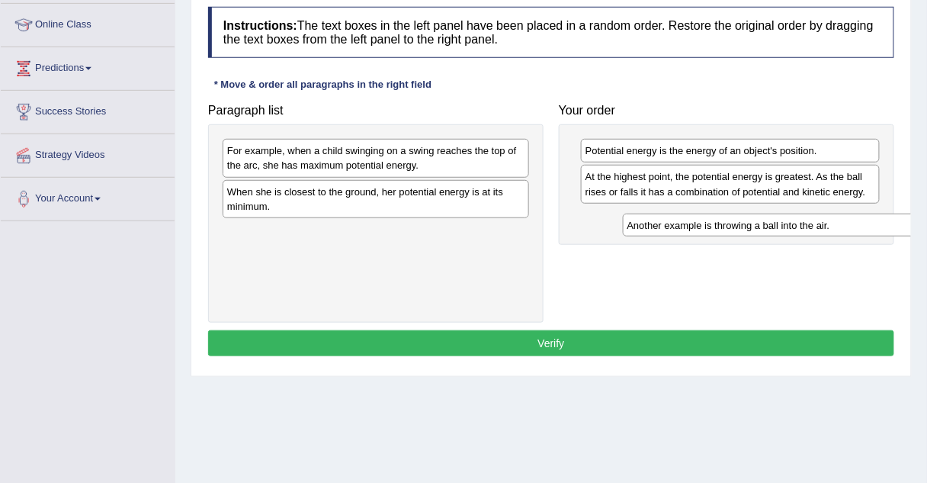
drag, startPoint x: 287, startPoint y: 148, endPoint x: 708, endPoint y: 220, distance: 426.8
click at [708, 220] on div "Another example is throwing a ball into the air." at bounding box center [776, 224] width 307 height 23
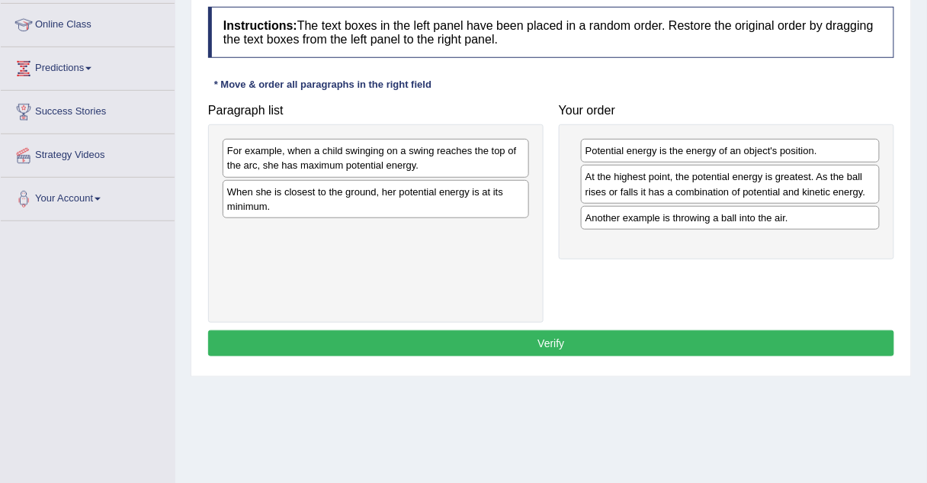
click at [359, 161] on div "For example, when a child swinging on a swing reaches the top of the arc, she h…" at bounding box center [376, 158] width 306 height 38
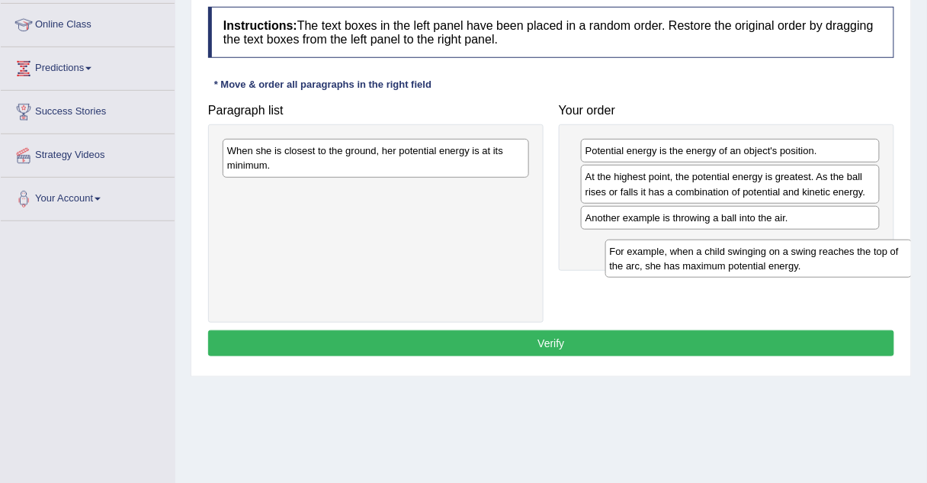
drag, startPoint x: 359, startPoint y: 161, endPoint x: 748, endPoint y: 259, distance: 401.0
click at [748, 259] on div "For example, when a child swinging on a swing reaches the top of the arc, she h…" at bounding box center [758, 258] width 307 height 38
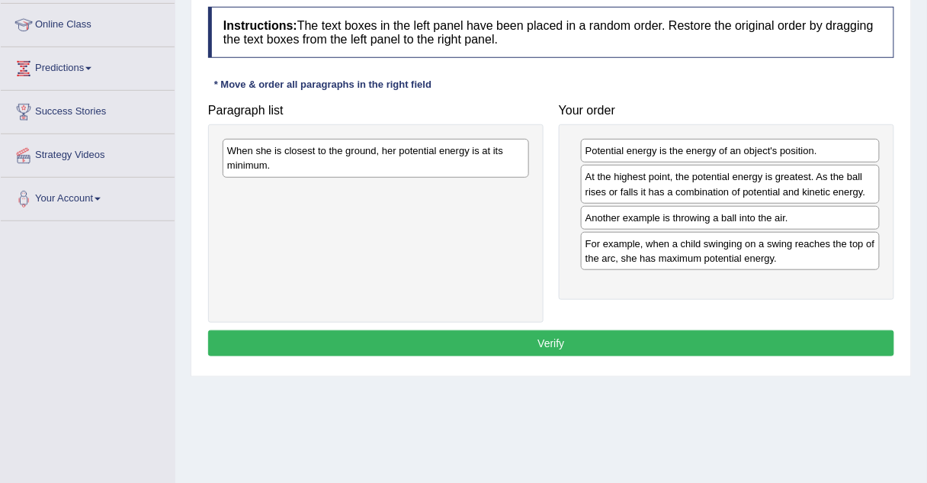
click at [431, 156] on div "When she is closest to the ground, her potential energy is at its minimum." at bounding box center [376, 158] width 306 height 38
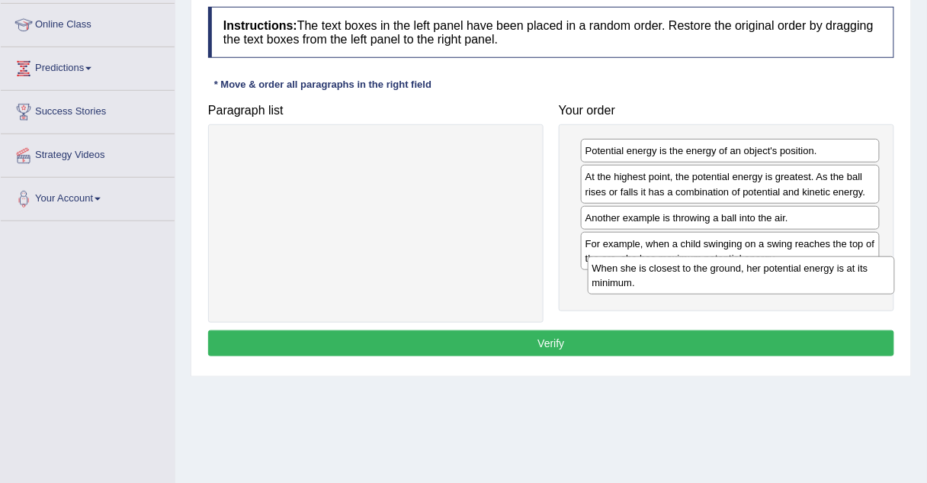
drag, startPoint x: 431, startPoint y: 156, endPoint x: 798, endPoint y: 274, distance: 385.0
click at [798, 274] on div "When she is closest to the ground, her potential energy is at its minimum." at bounding box center [741, 275] width 307 height 38
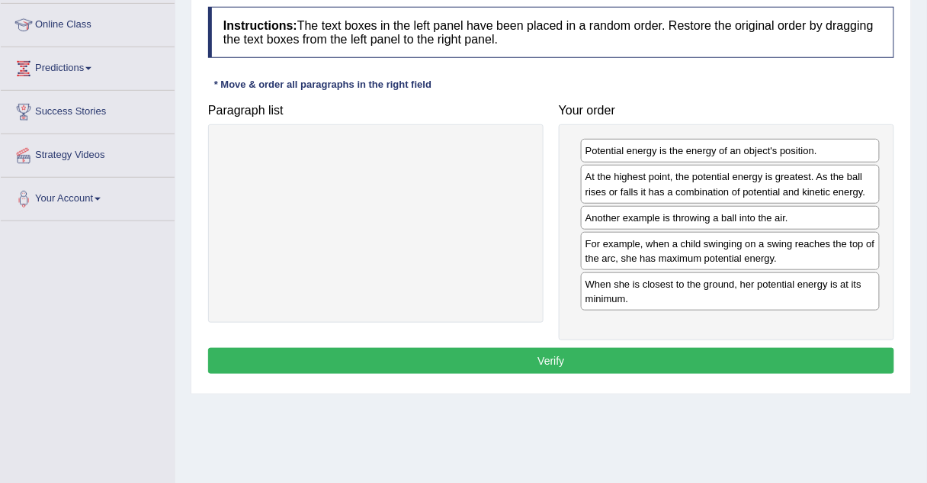
click at [527, 361] on button "Verify" at bounding box center [551, 361] width 686 height 26
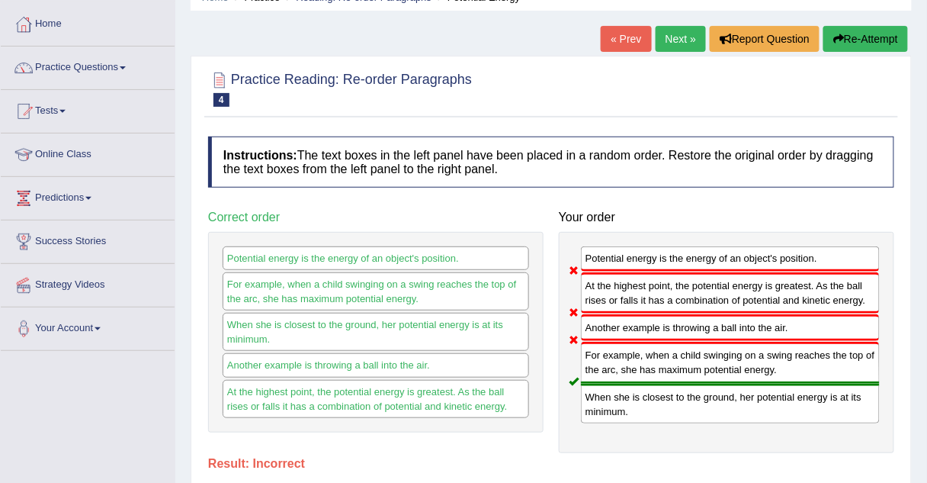
scroll to position [0, 0]
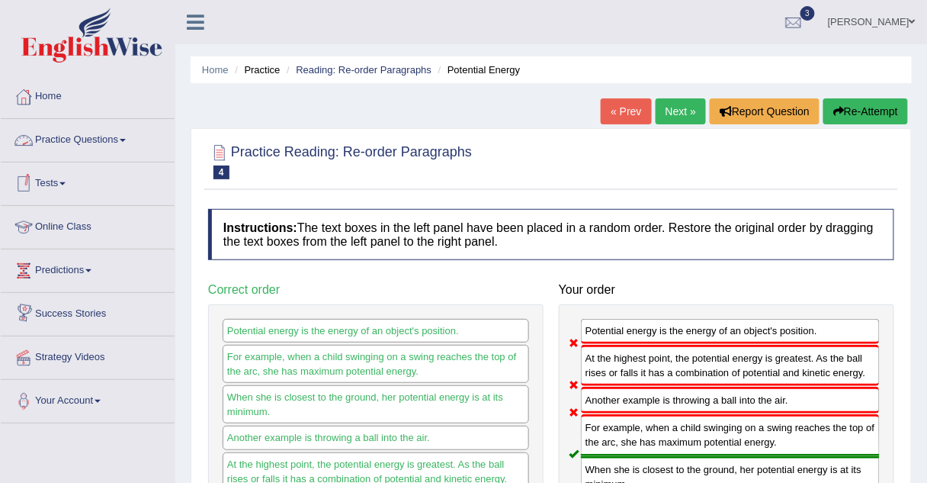
click at [89, 140] on link "Practice Questions" at bounding box center [88, 138] width 174 height 38
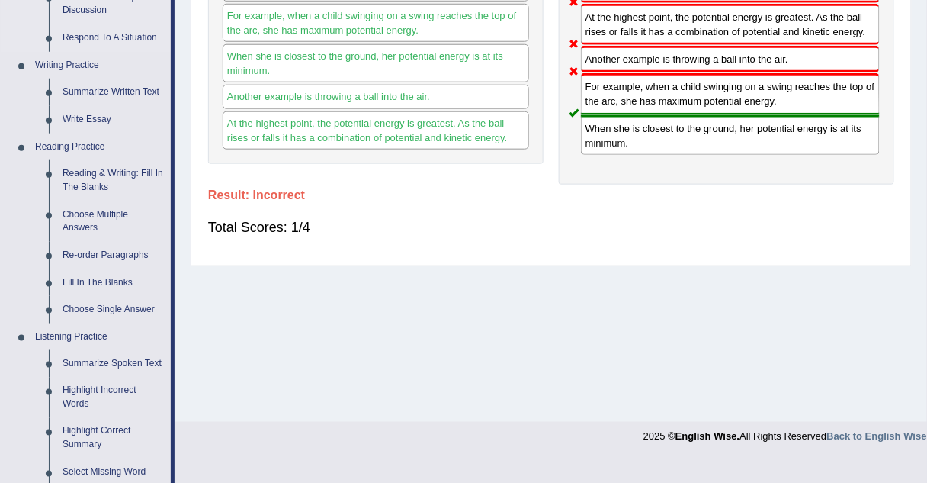
scroll to position [341, 0]
click at [96, 281] on link "Fill In The Blanks" at bounding box center [113, 281] width 115 height 27
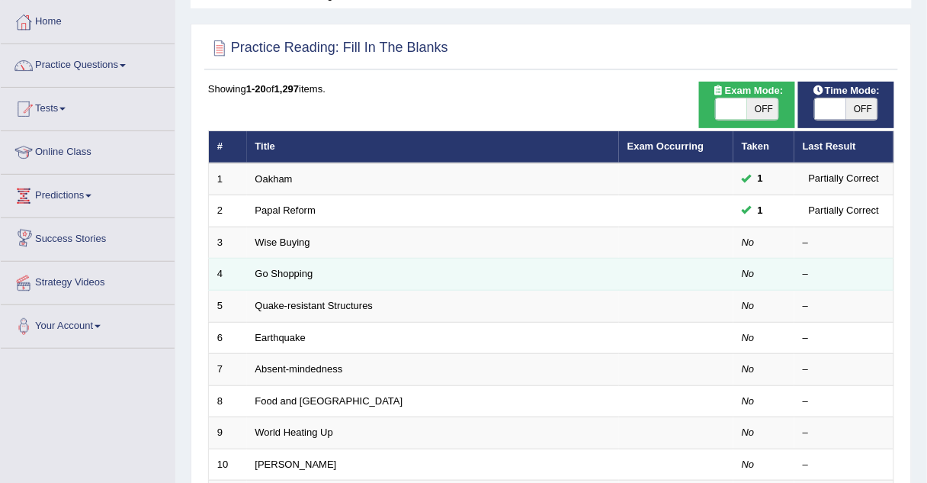
scroll to position [77, 0]
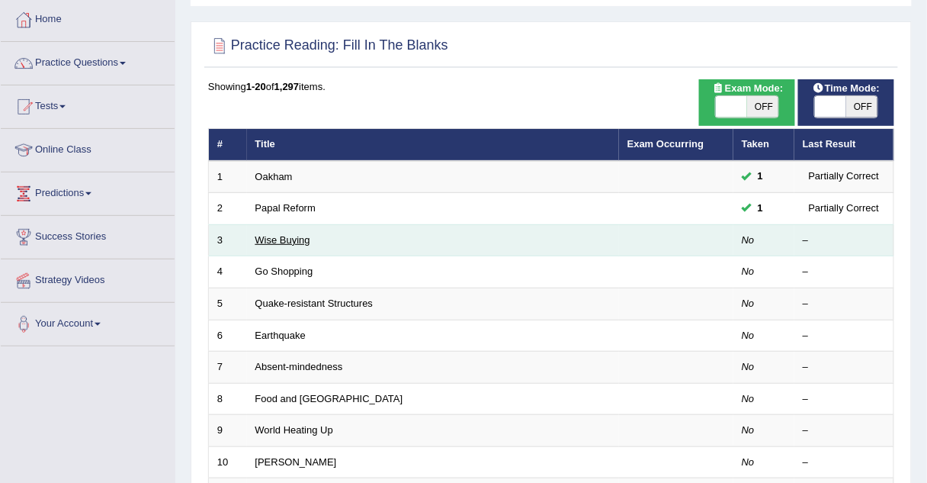
click at [265, 239] on link "Wise Buying" at bounding box center [282, 239] width 55 height 11
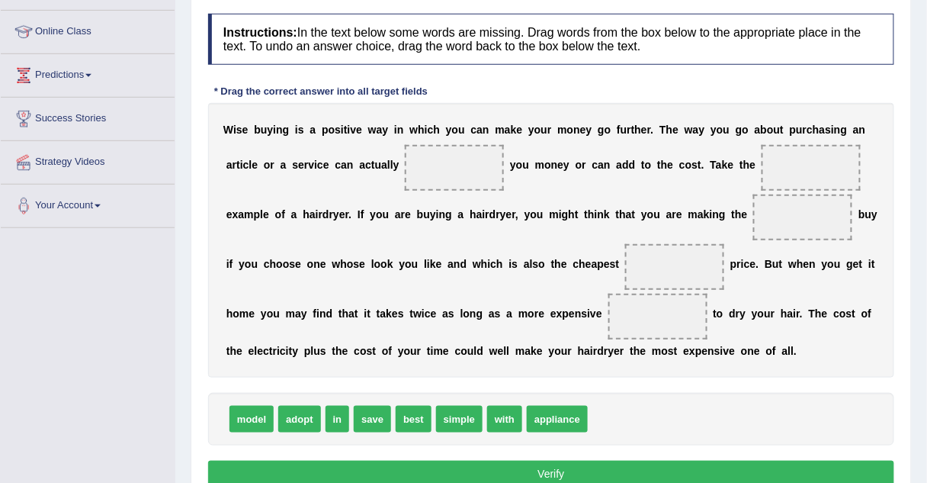
scroll to position [197, 0]
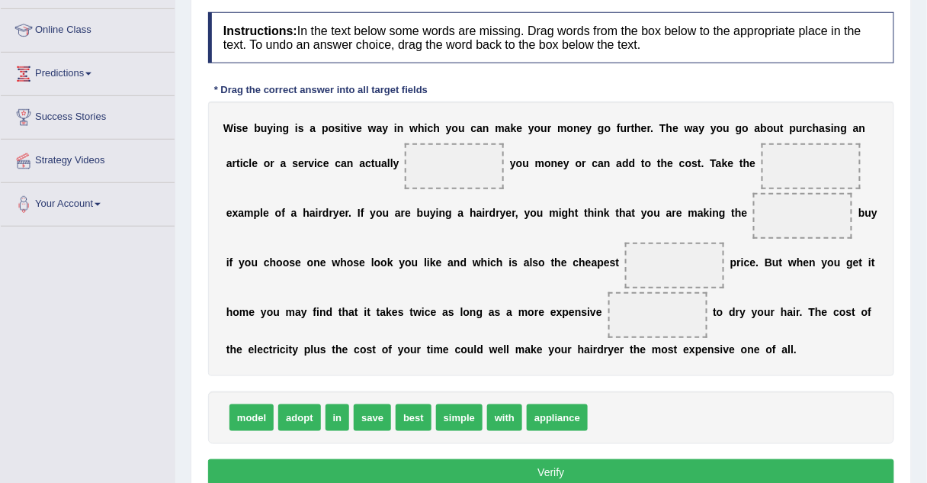
click at [487, 415] on span "with" at bounding box center [504, 417] width 35 height 27
drag, startPoint x: 479, startPoint y: 415, endPoint x: 408, endPoint y: 280, distance: 153.4
click at [444, 338] on span "with" at bounding box center [461, 351] width 35 height 27
click at [500, 405] on span "with" at bounding box center [504, 417] width 35 height 27
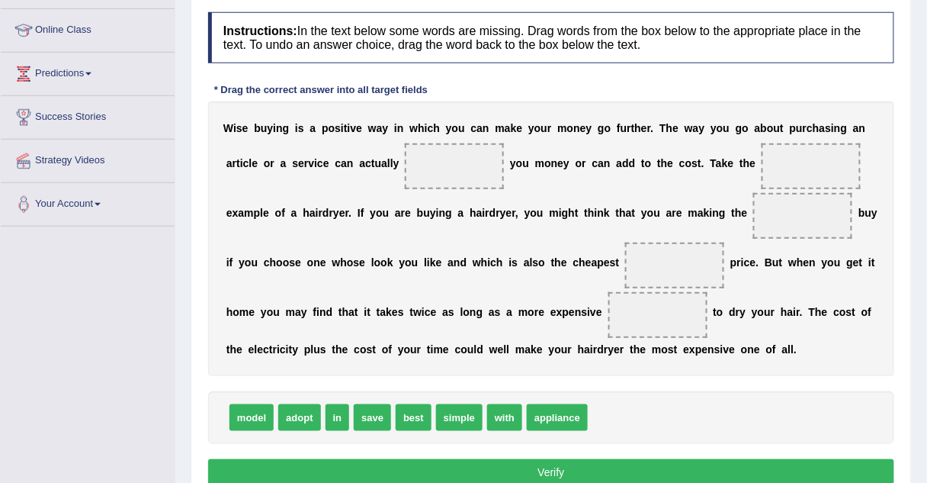
click at [500, 405] on span "with" at bounding box center [504, 417] width 35 height 27
drag, startPoint x: 500, startPoint y: 405, endPoint x: 387, endPoint y: 158, distance: 271.5
click at [409, 418] on span "best" at bounding box center [414, 417] width 36 height 27
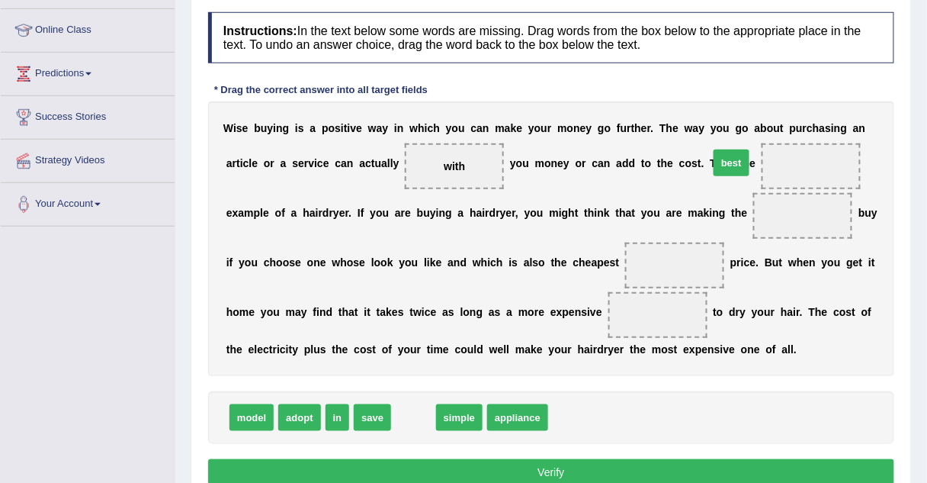
drag, startPoint x: 409, startPoint y: 418, endPoint x: 727, endPoint y: 164, distance: 407.2
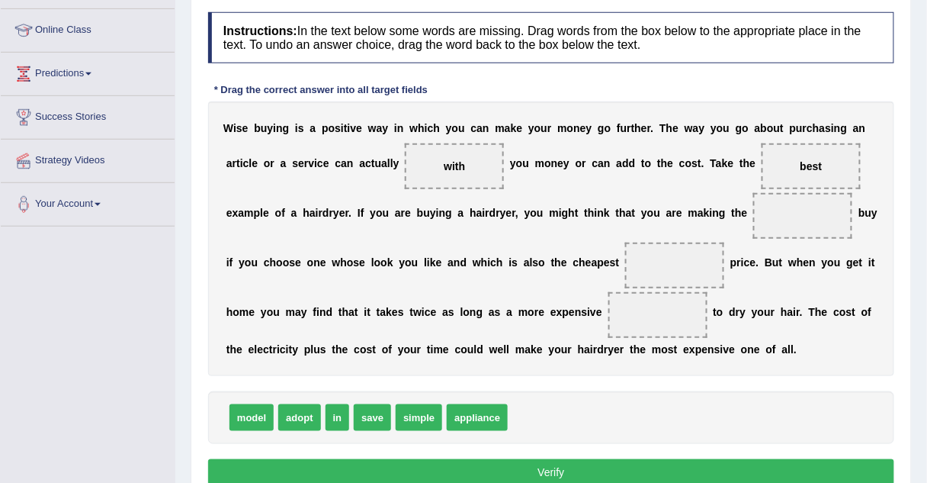
click at [331, 414] on span "in" at bounding box center [337, 417] width 24 height 27
drag, startPoint x: 331, startPoint y: 414, endPoint x: 530, endPoint y: 270, distance: 245.6
click at [298, 419] on span "adopt" at bounding box center [299, 417] width 42 height 27
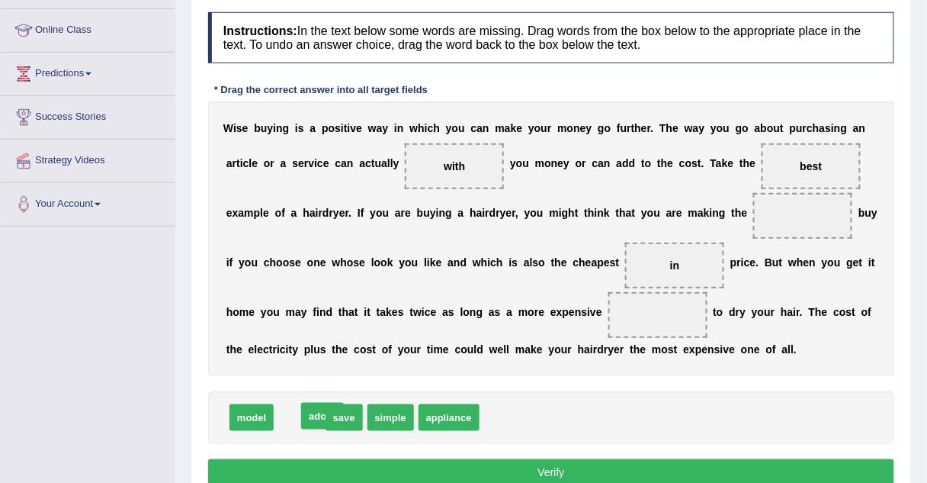
drag, startPoint x: 298, startPoint y: 419, endPoint x: 321, endPoint y: 418, distance: 22.9
click at [293, 417] on span "save" at bounding box center [296, 417] width 37 height 27
drag, startPoint x: 293, startPoint y: 417, endPoint x: 479, endPoint y: 314, distance: 212.6
click at [401, 412] on span "adopt" at bounding box center [416, 417] width 42 height 27
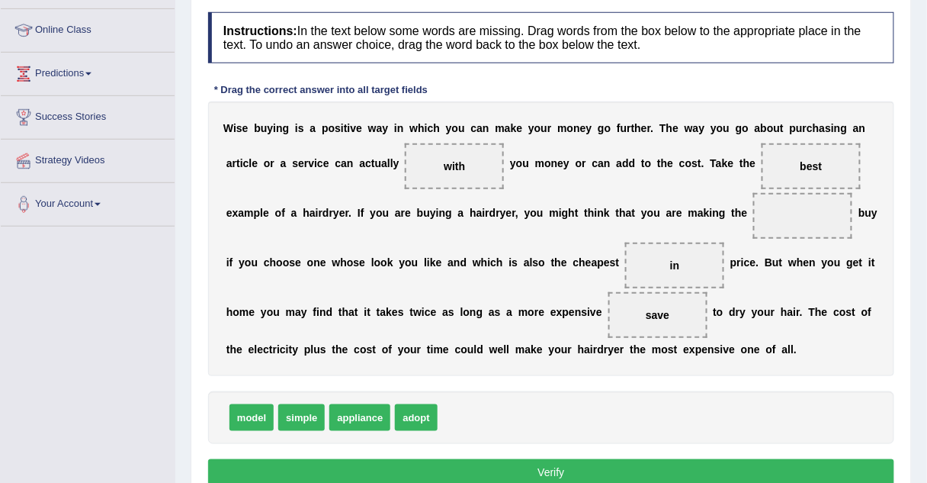
click at [401, 412] on span "adopt" at bounding box center [416, 417] width 42 height 27
drag, startPoint x: 401, startPoint y: 412, endPoint x: 673, endPoint y: 215, distance: 335.7
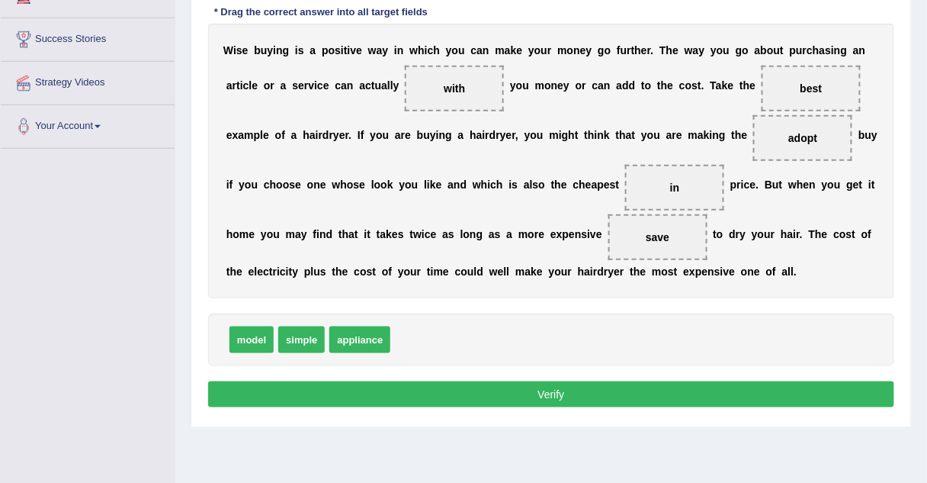
scroll to position [274, 0]
click at [549, 381] on button "Verify" at bounding box center [551, 394] width 686 height 26
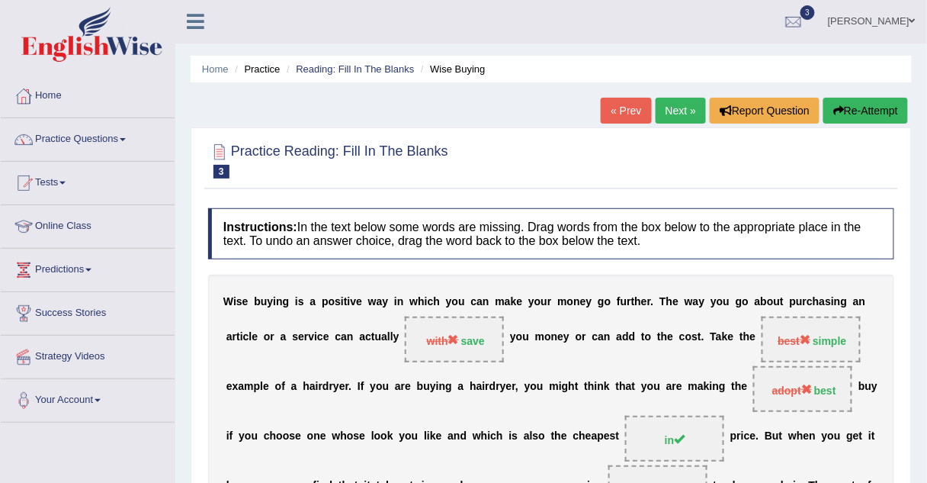
scroll to position [0, 0]
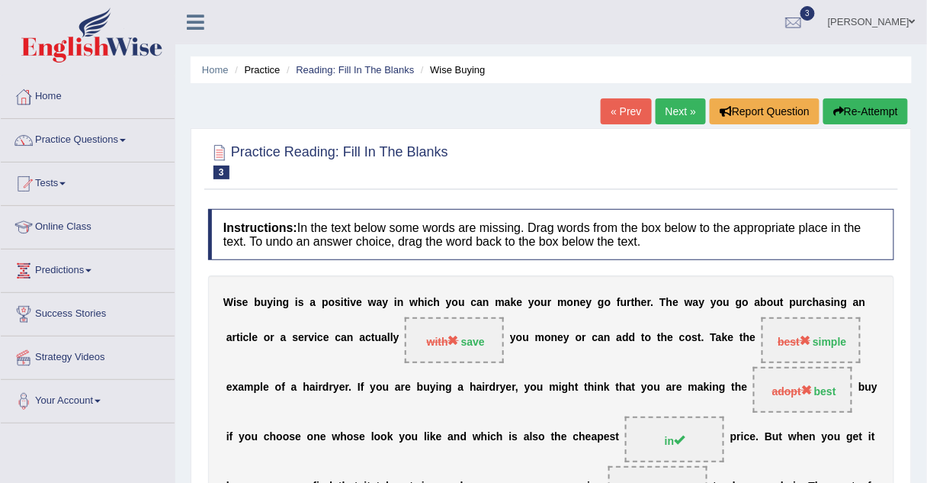
click at [675, 113] on link "Next »" at bounding box center [681, 111] width 50 height 26
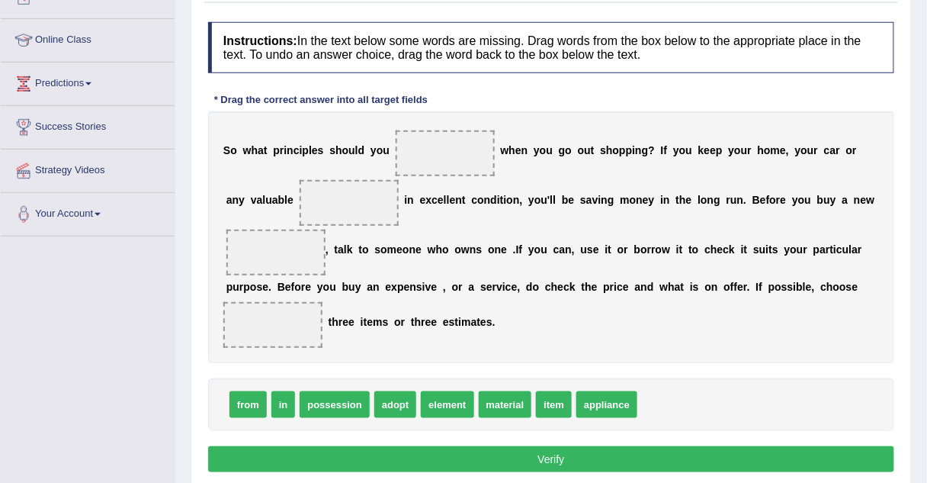
scroll to position [188, 0]
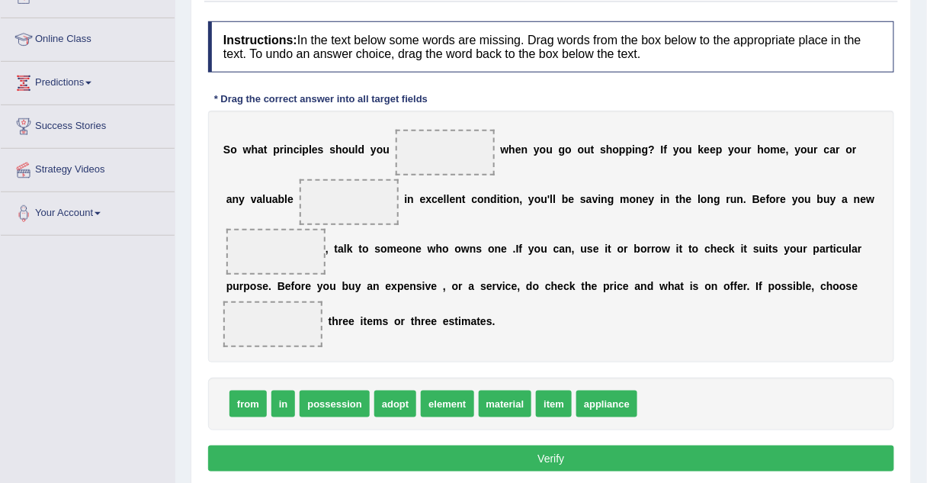
click at [398, 399] on span "adopt" at bounding box center [395, 403] width 42 height 27
drag, startPoint x: 398, startPoint y: 399, endPoint x: 431, endPoint y: 129, distance: 271.8
click at [499, 396] on span "item" at bounding box center [507, 403] width 36 height 27
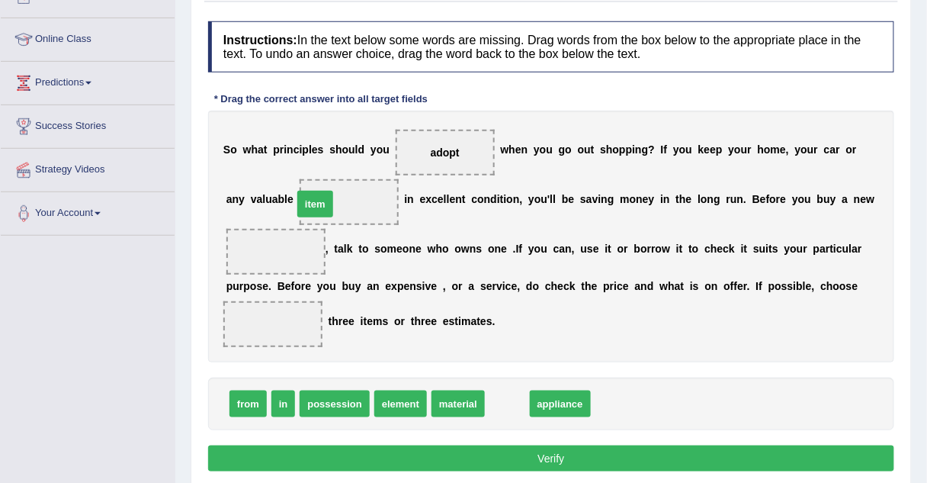
drag, startPoint x: 499, startPoint y: 396, endPoint x: 306, endPoint y: 196, distance: 277.1
click at [445, 396] on span "material" at bounding box center [457, 403] width 53 height 27
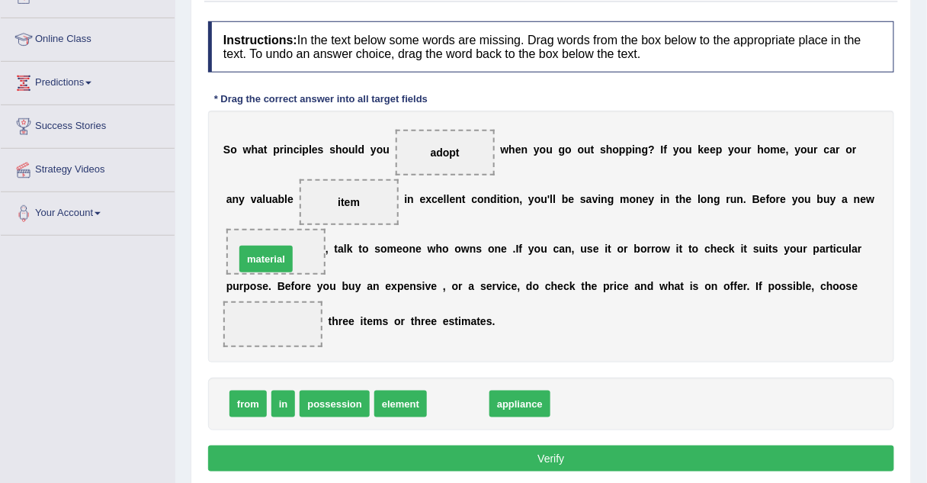
drag, startPoint x: 445, startPoint y: 396, endPoint x: 253, endPoint y: 252, distance: 240.6
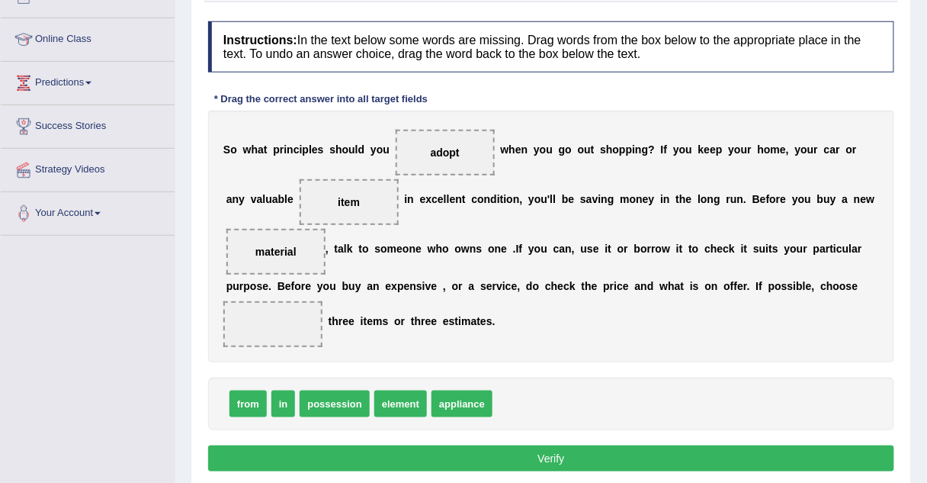
click at [279, 399] on span "in" at bounding box center [283, 403] width 24 height 27
click at [281, 396] on span "in" at bounding box center [283, 403] width 24 height 27
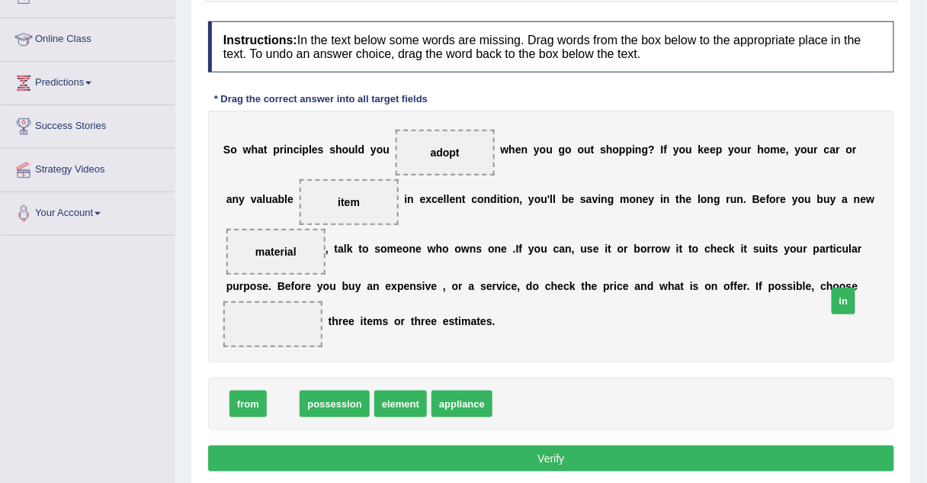
drag, startPoint x: 281, startPoint y: 396, endPoint x: 865, endPoint y: 296, distance: 593.2
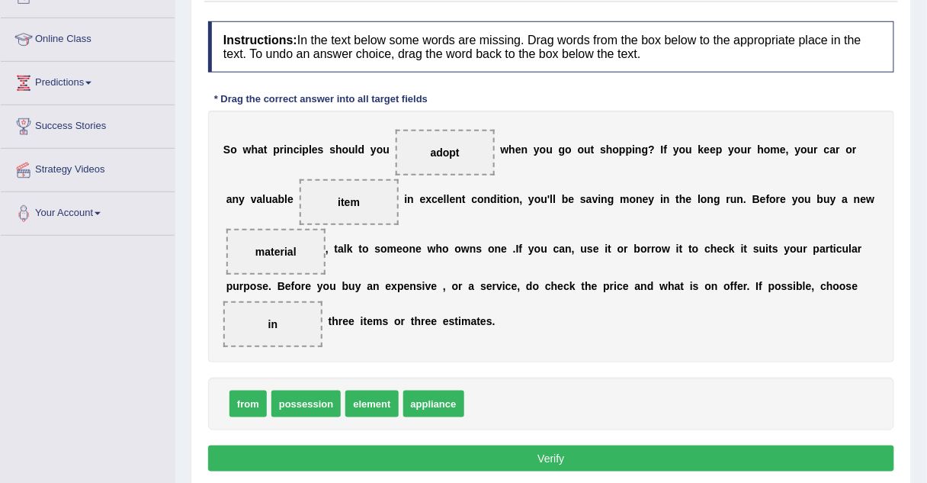
click at [447, 459] on button "Verify" at bounding box center [551, 458] width 686 height 26
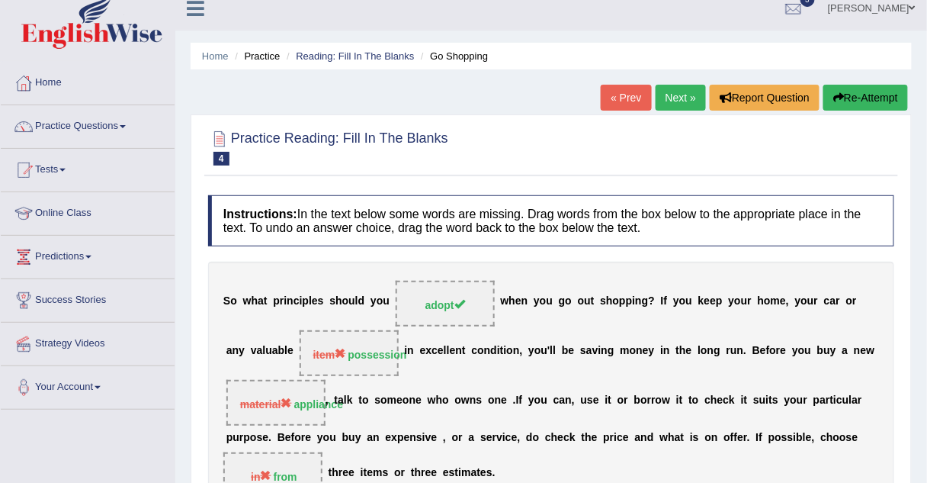
scroll to position [0, 0]
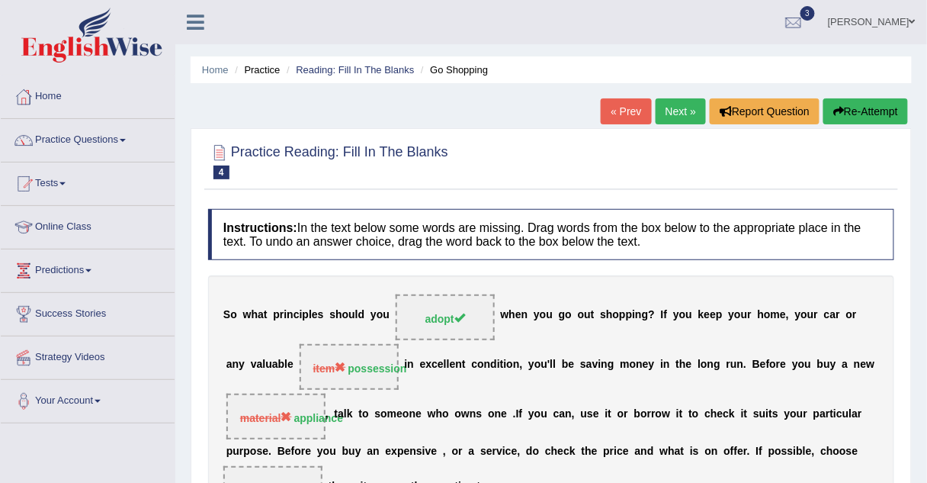
click at [681, 111] on link "Next »" at bounding box center [681, 111] width 50 height 26
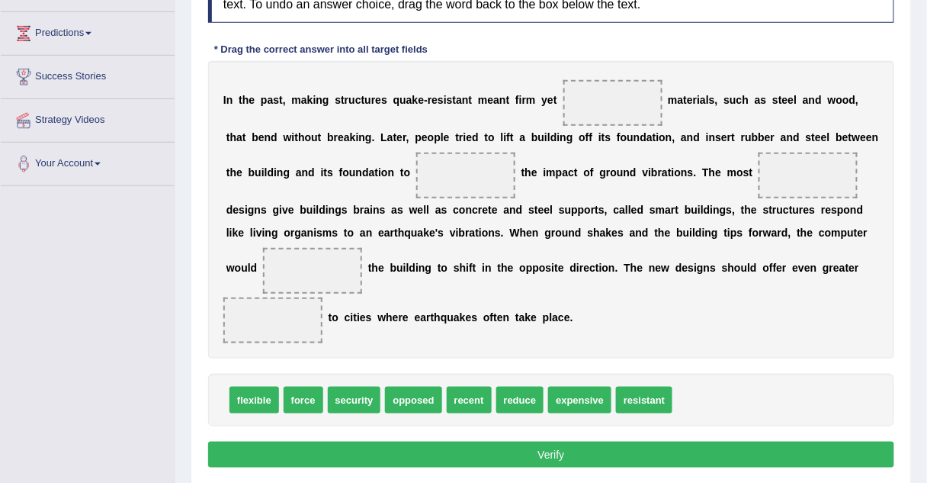
scroll to position [238, 0]
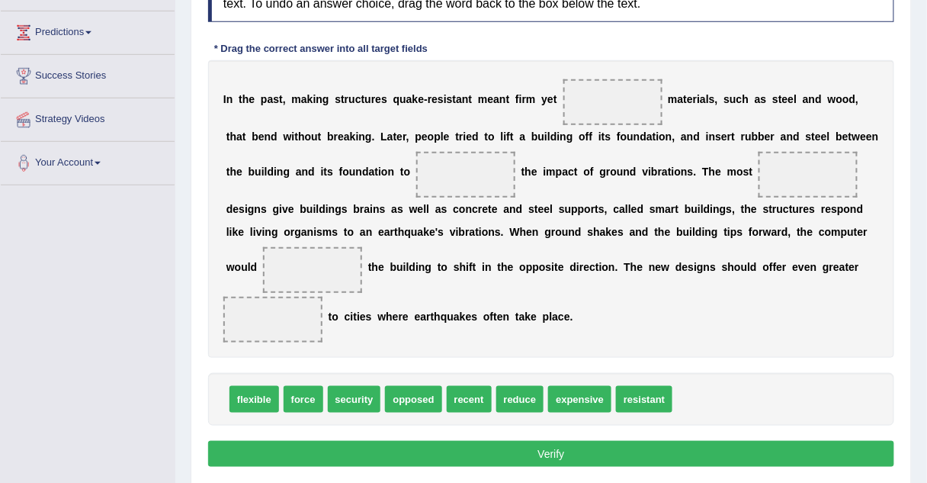
click at [252, 406] on span "flexible" at bounding box center [254, 399] width 50 height 27
drag, startPoint x: 252, startPoint y: 406, endPoint x: 598, endPoint y: 121, distance: 447.8
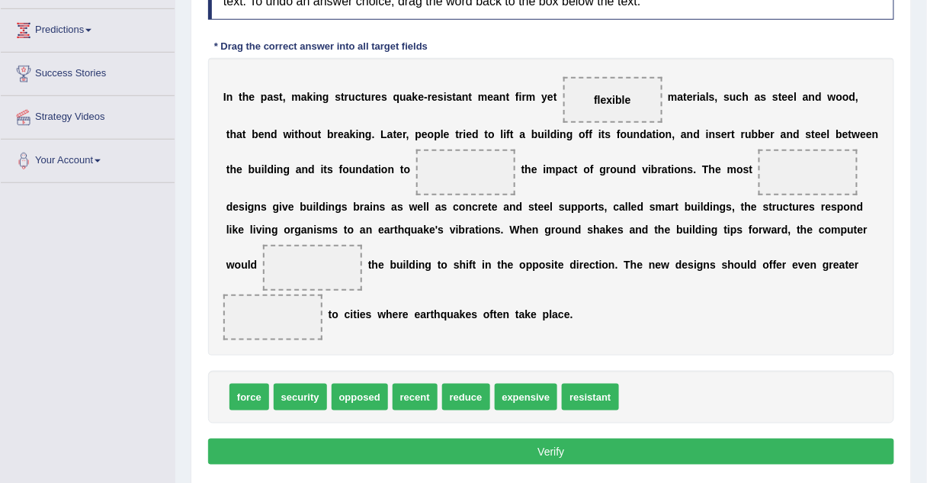
scroll to position [239, 0]
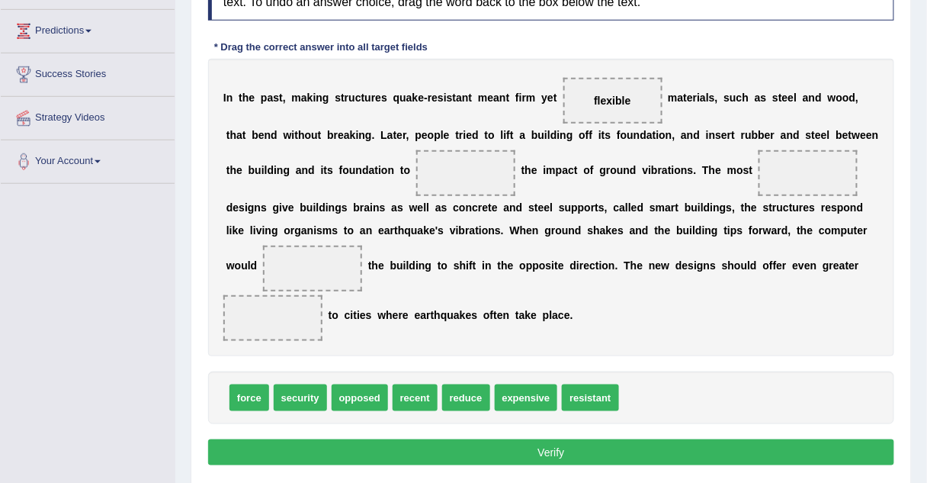
click at [453, 387] on span "reduce" at bounding box center [466, 397] width 48 height 27
drag, startPoint x: 453, startPoint y: 387, endPoint x: 354, endPoint y: 159, distance: 248.9
click at [455, 386] on span "expensive" at bounding box center [473, 397] width 63 height 27
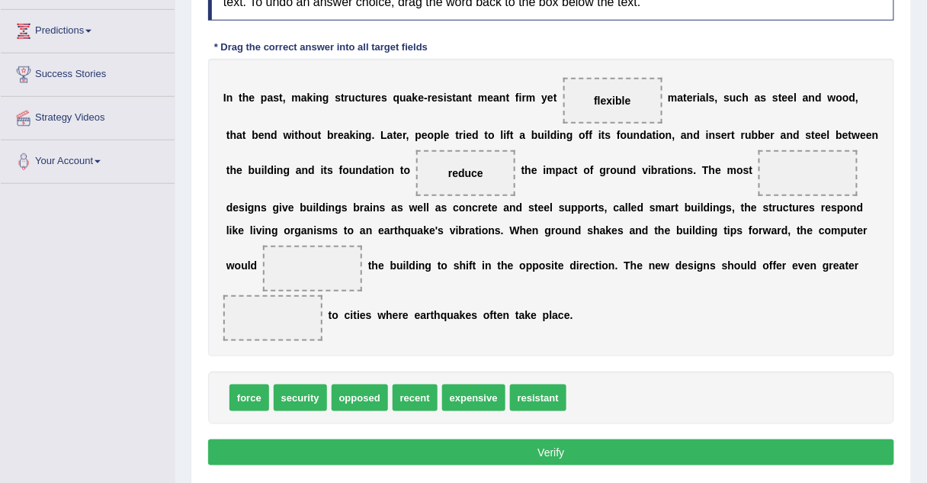
click at [455, 386] on span "expensive" at bounding box center [473, 397] width 63 height 27
drag, startPoint x: 455, startPoint y: 386, endPoint x: 662, endPoint y: 156, distance: 309.2
